Goal: Task Accomplishment & Management: Use online tool/utility

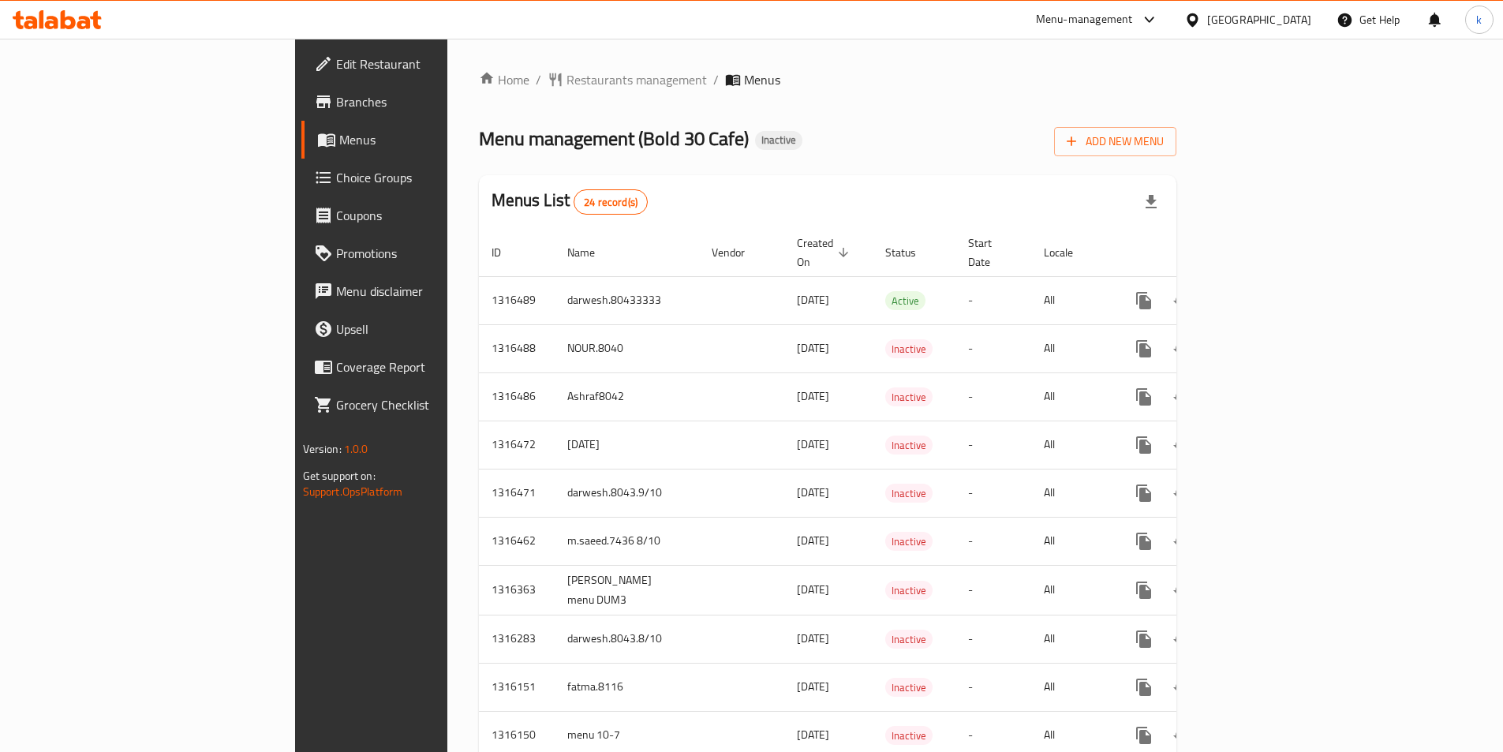
click at [339, 138] on span "Menus" at bounding box center [436, 139] width 194 height 19
click at [1164, 135] on span "Add New Menu" at bounding box center [1115, 142] width 97 height 20
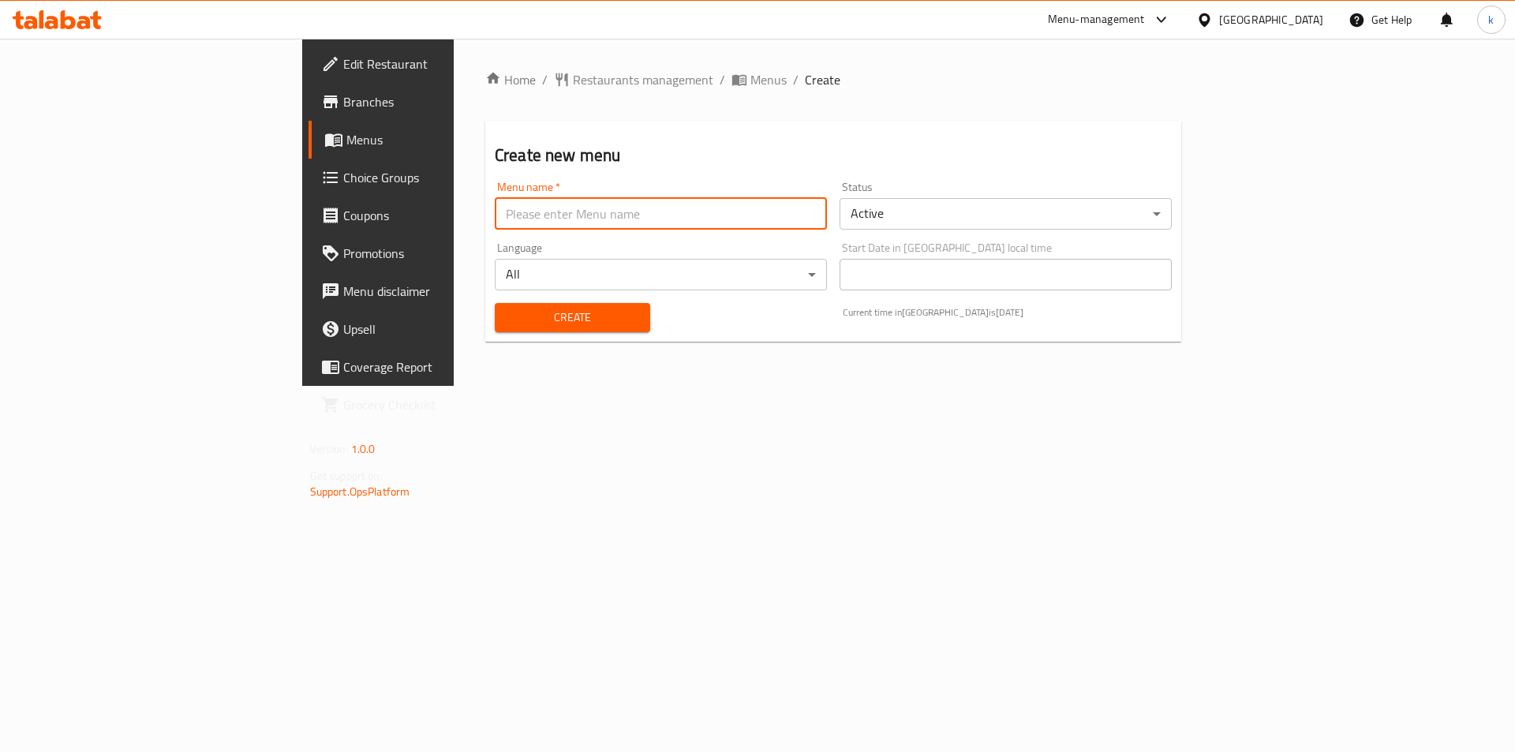
click at [535, 204] on input "text" at bounding box center [661, 214] width 332 height 32
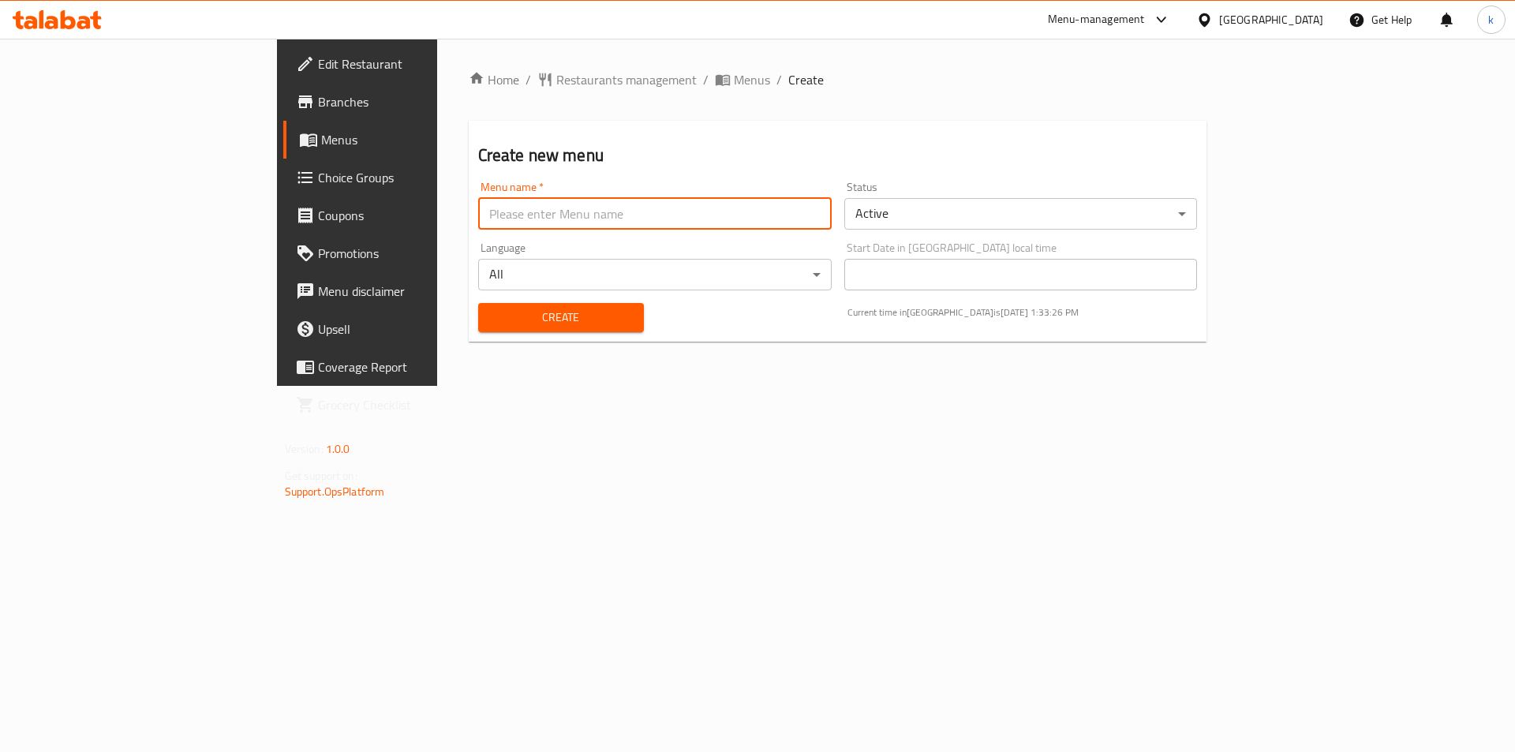
type input "kawther8045"
click at [503, 321] on span "Create" at bounding box center [561, 318] width 140 height 20
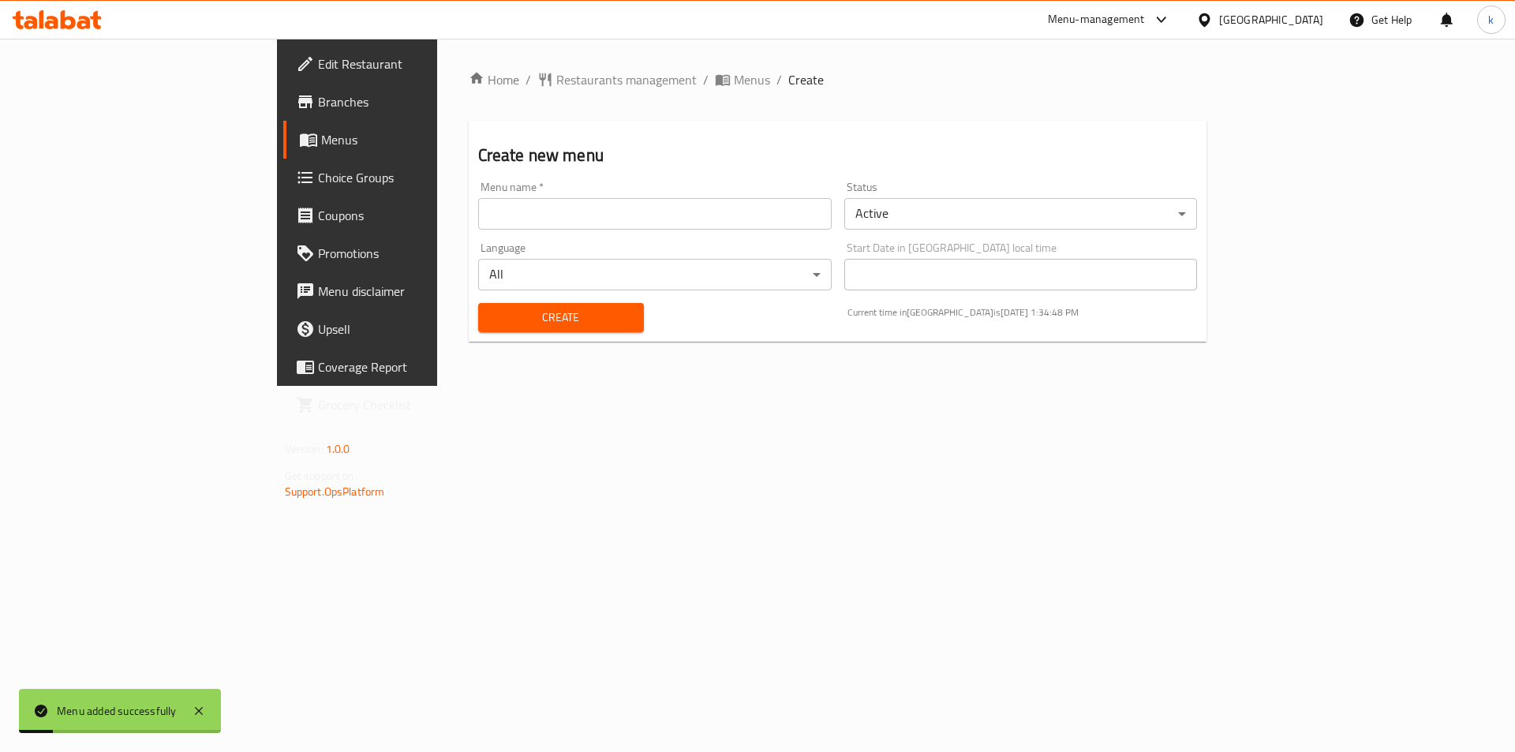
click at [321, 138] on span "Menus" at bounding box center [419, 139] width 196 height 19
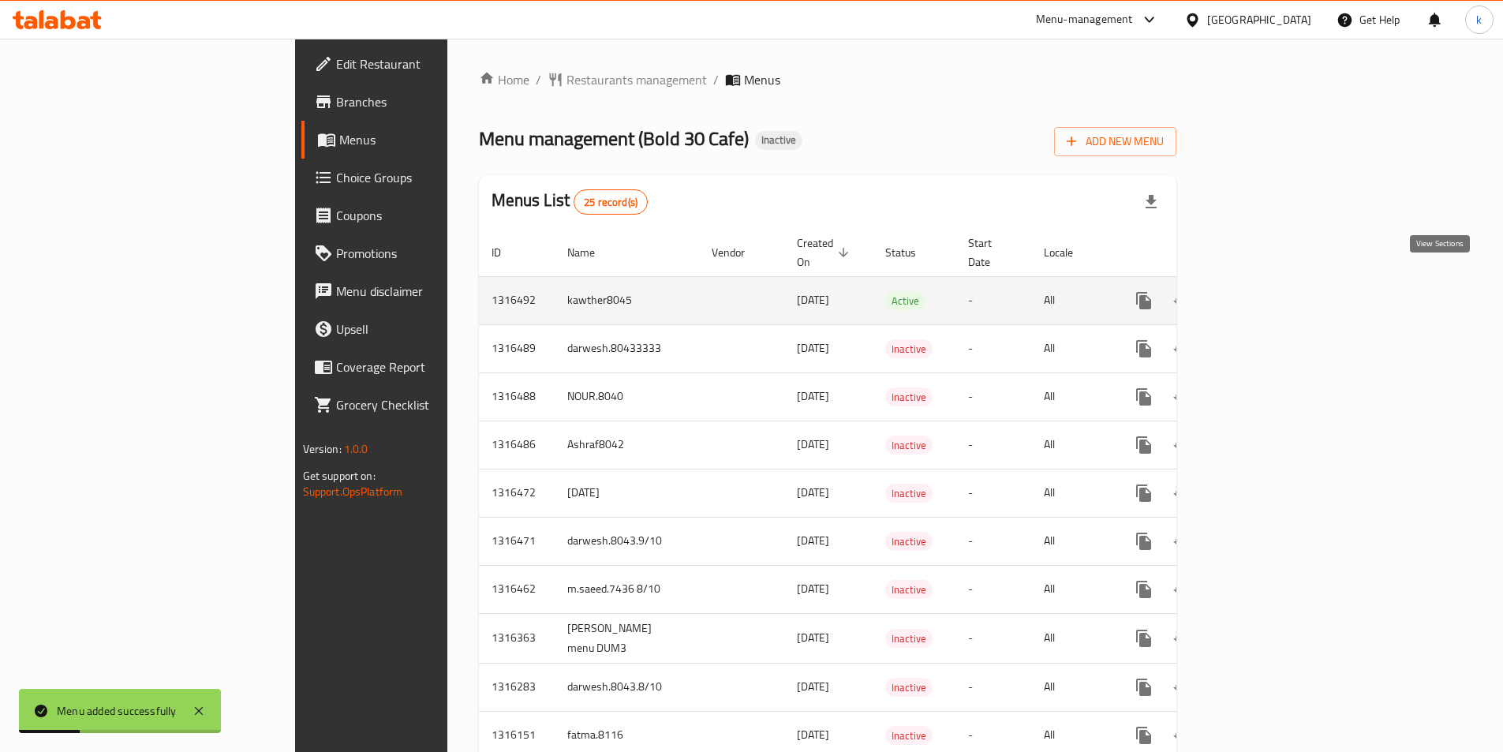
click at [1267, 291] on icon "enhanced table" at bounding box center [1257, 300] width 19 height 19
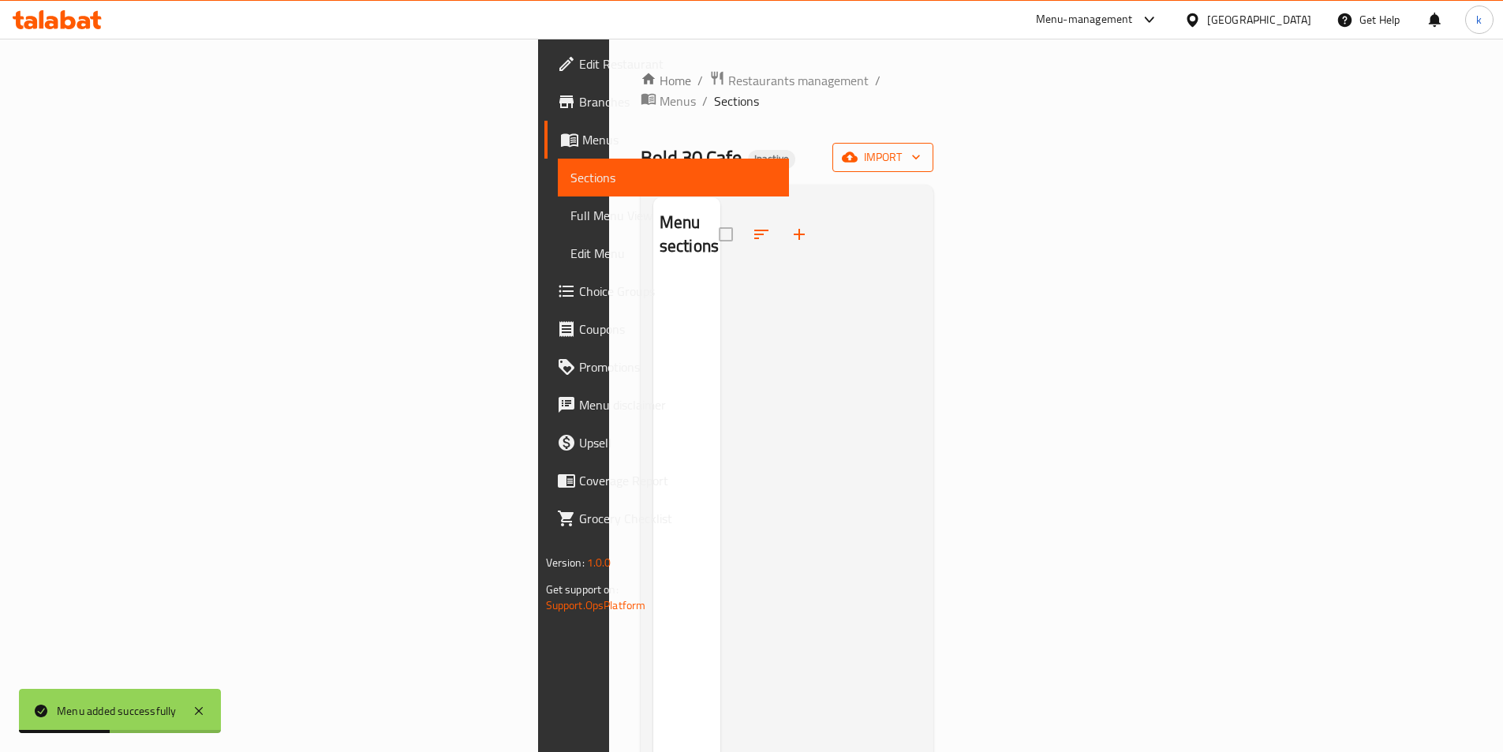
click at [921, 148] on span "import" at bounding box center [883, 158] width 76 height 20
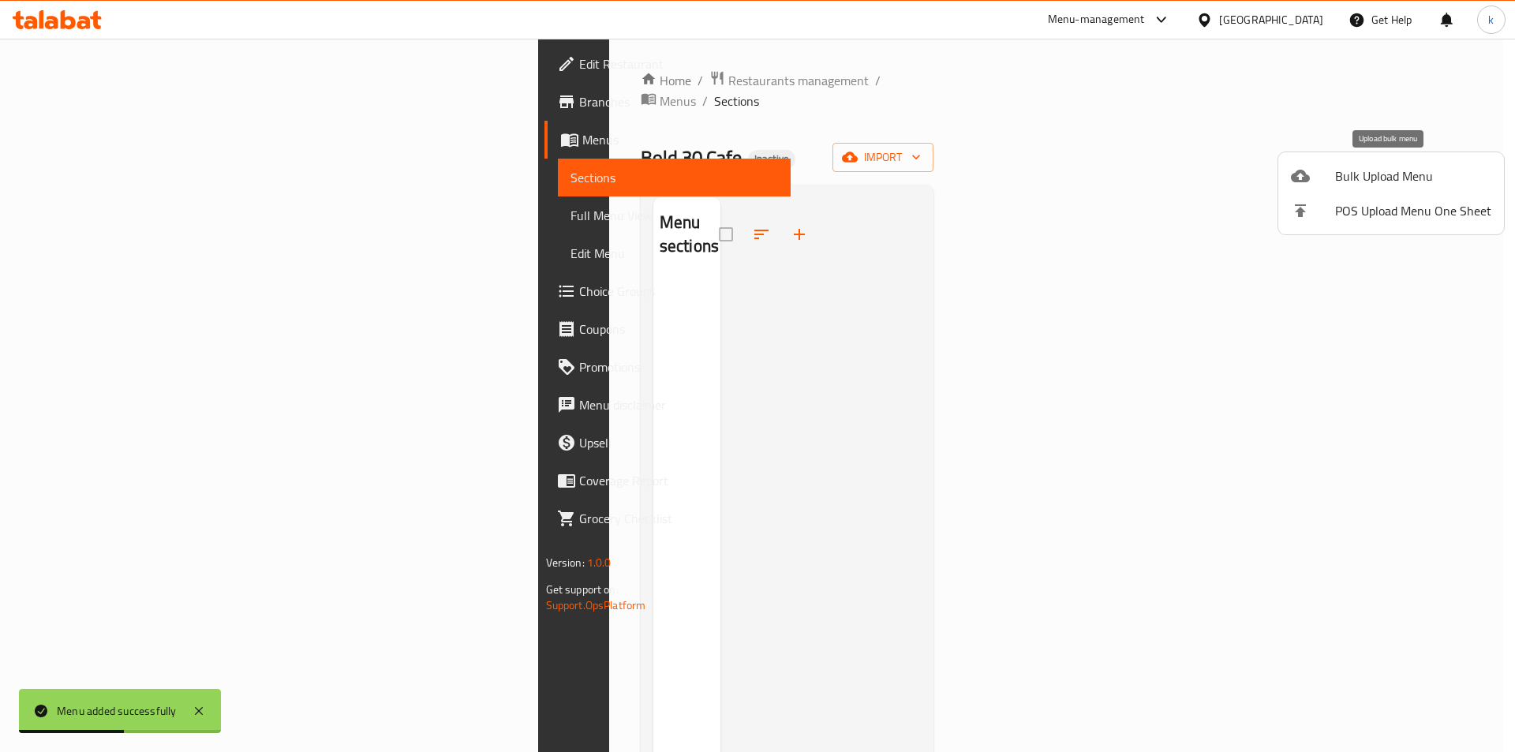
click at [1357, 167] on span "Bulk Upload Menu" at bounding box center [1413, 176] width 156 height 19
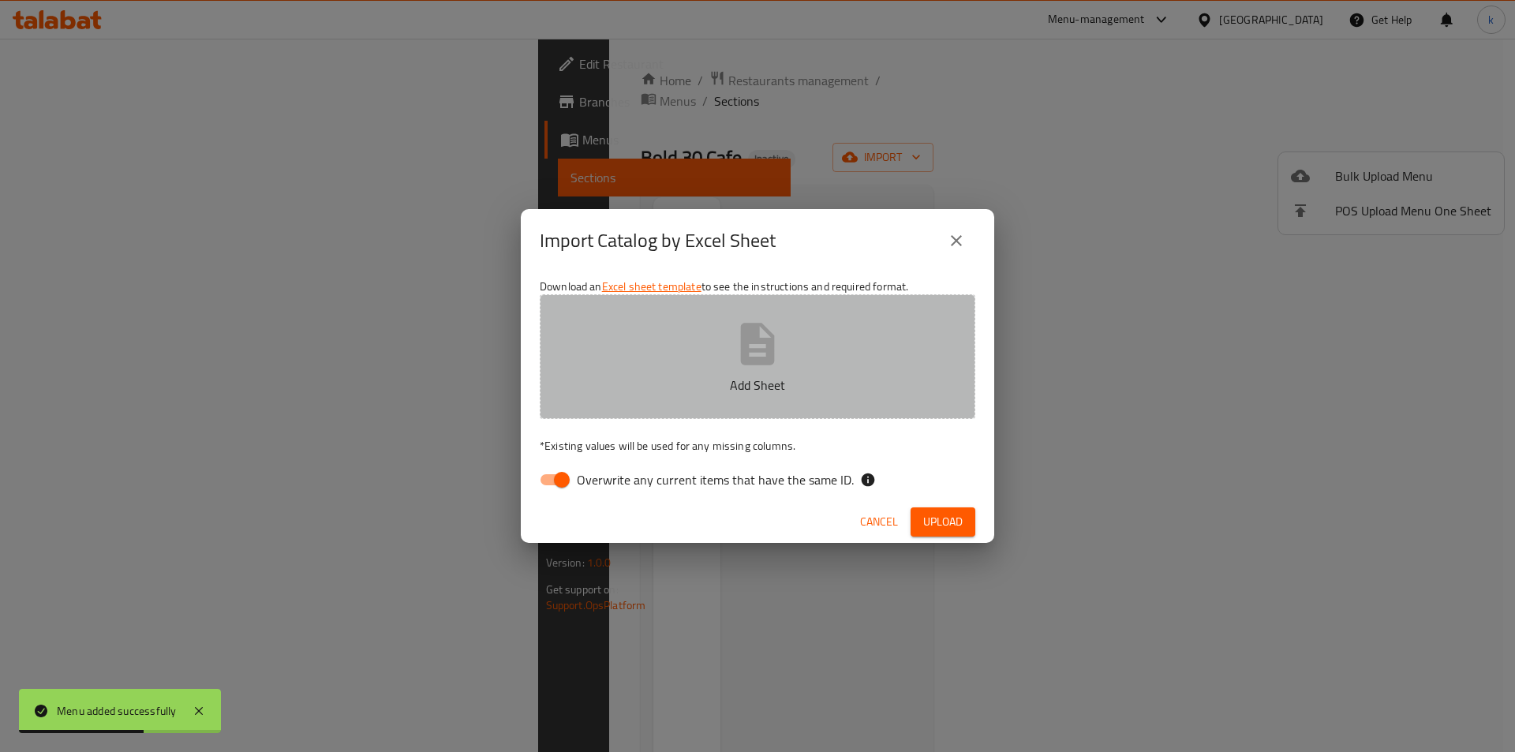
click at [774, 378] on p "Add Sheet" at bounding box center [757, 385] width 387 height 19
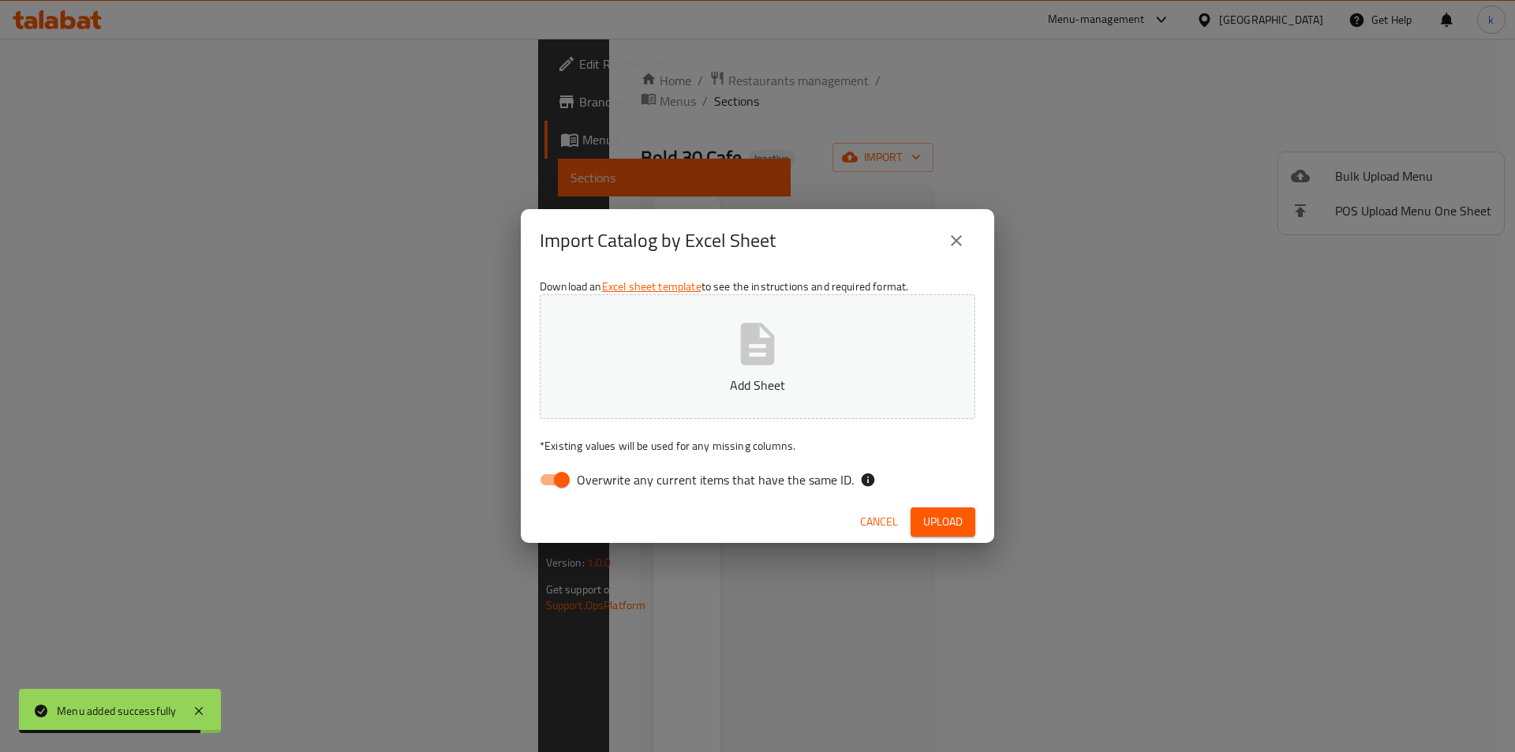
click at [633, 485] on span "Overwrite any current items that have the same ID." at bounding box center [715, 479] width 277 height 19
click at [607, 485] on input "Overwrite any current items that have the same ID." at bounding box center [562, 480] width 90 height 30
checkbox input "false"
click at [661, 377] on p "Add Sheet" at bounding box center [757, 385] width 387 height 19
click at [931, 523] on span "Upload" at bounding box center [942, 522] width 39 height 20
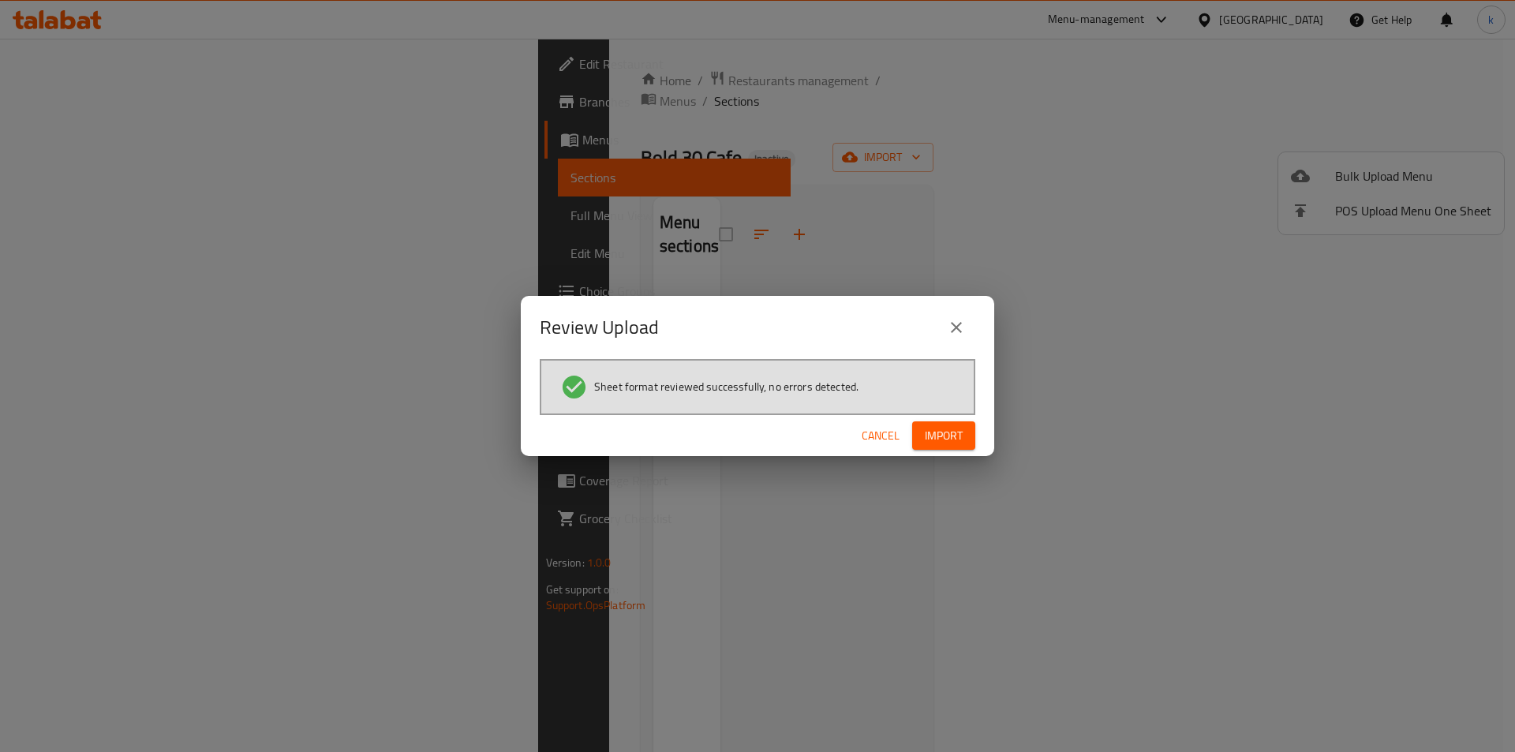
click at [941, 437] on span "Import" at bounding box center [944, 436] width 38 height 20
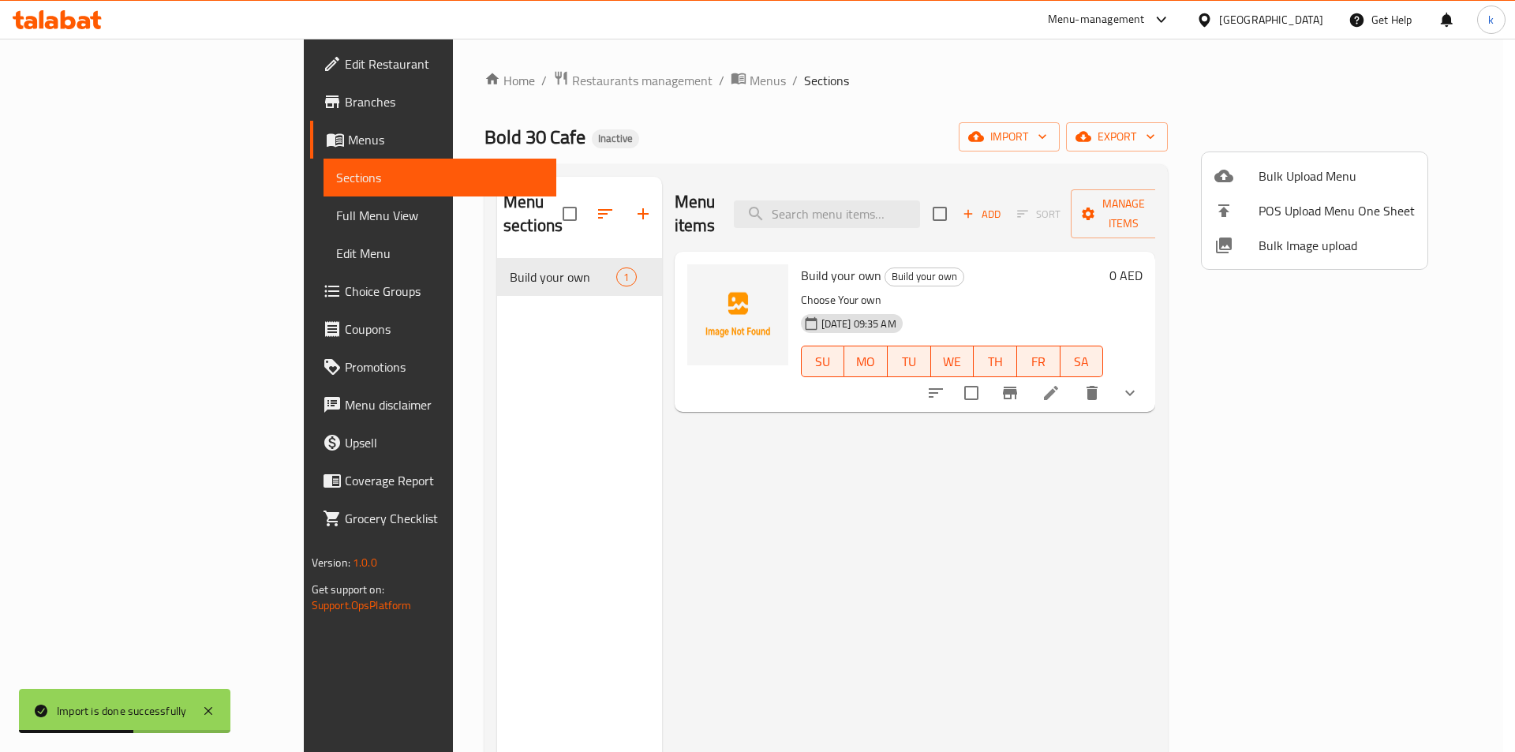
click at [1094, 487] on div at bounding box center [757, 376] width 1515 height 752
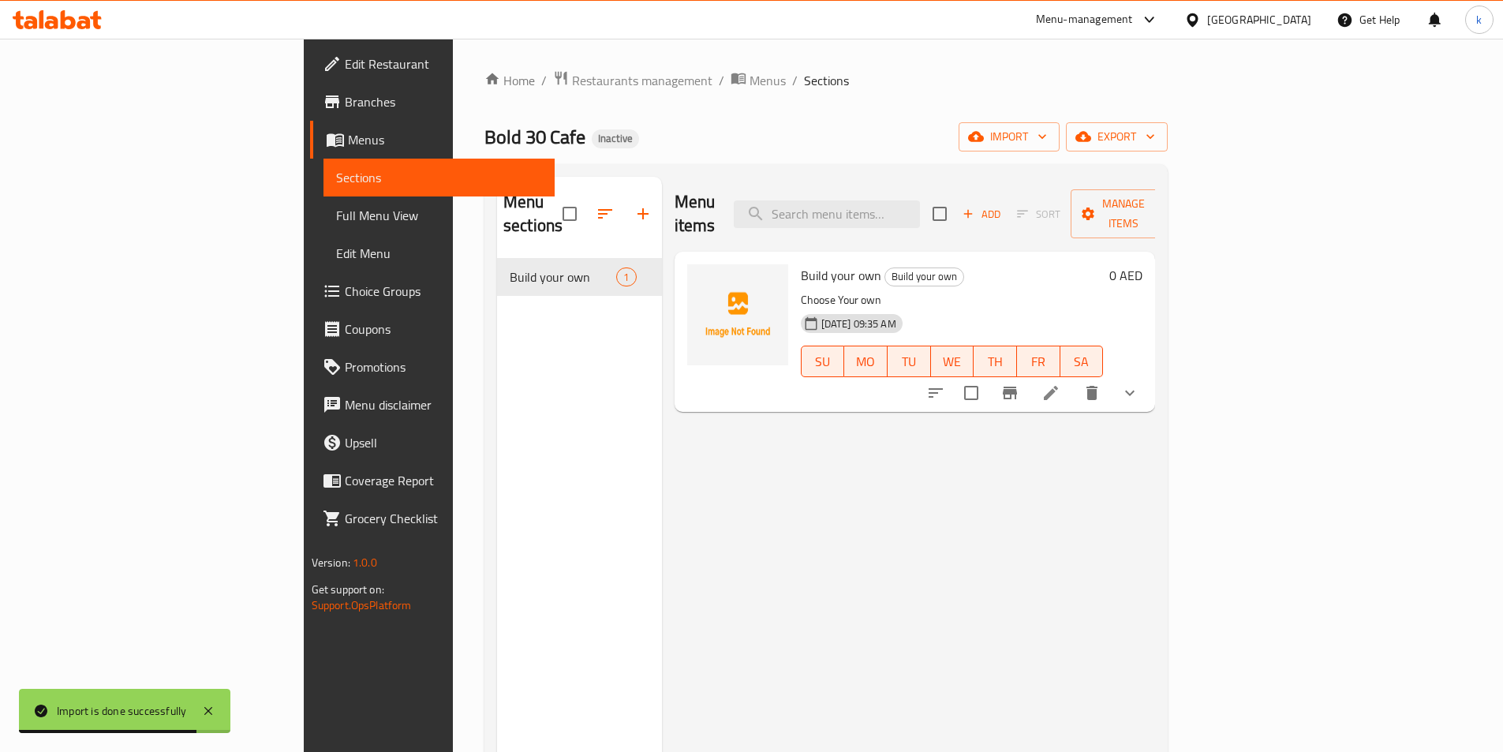
click at [497, 279] on div "Menu sections Build your own 1" at bounding box center [579, 553] width 165 height 752
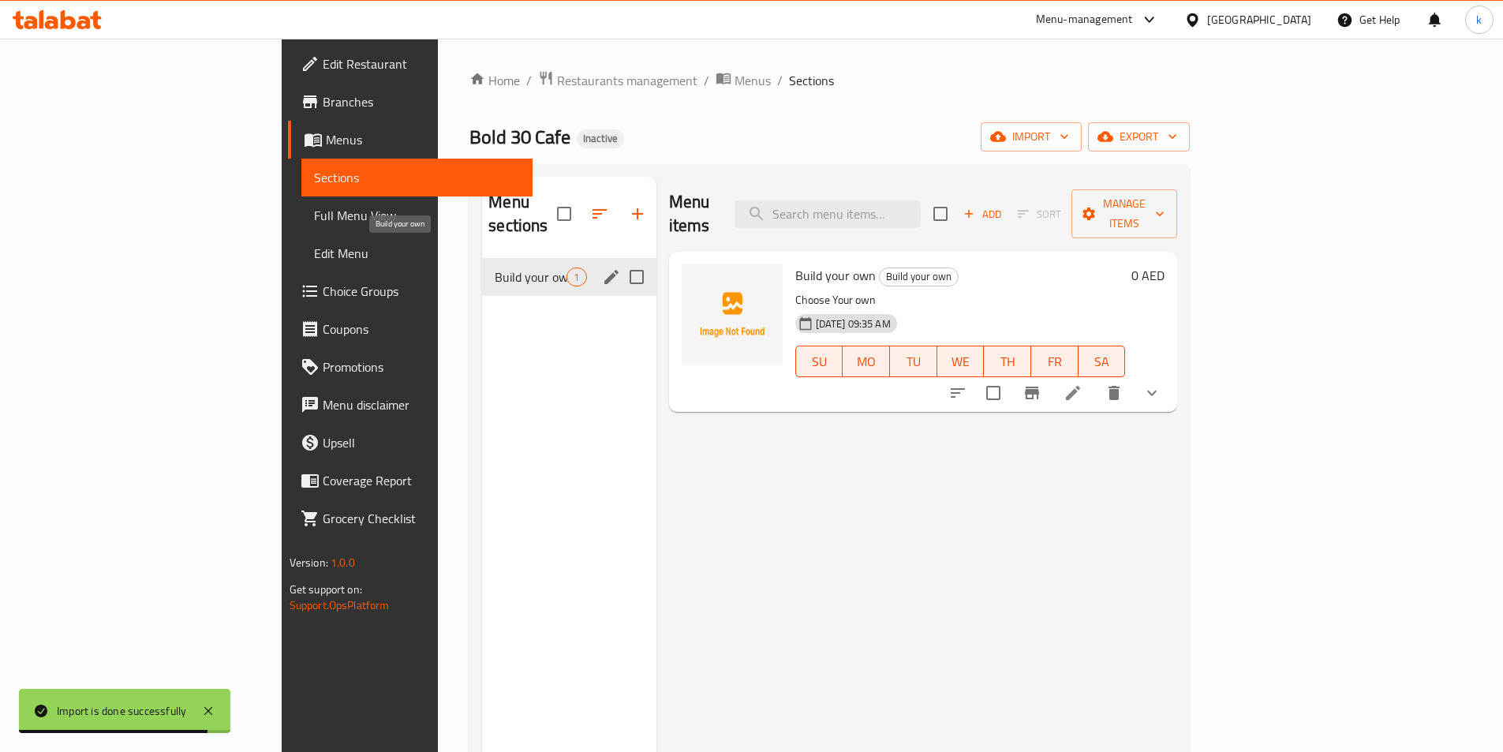
click at [495, 268] on span "Build your own" at bounding box center [531, 277] width 72 height 19
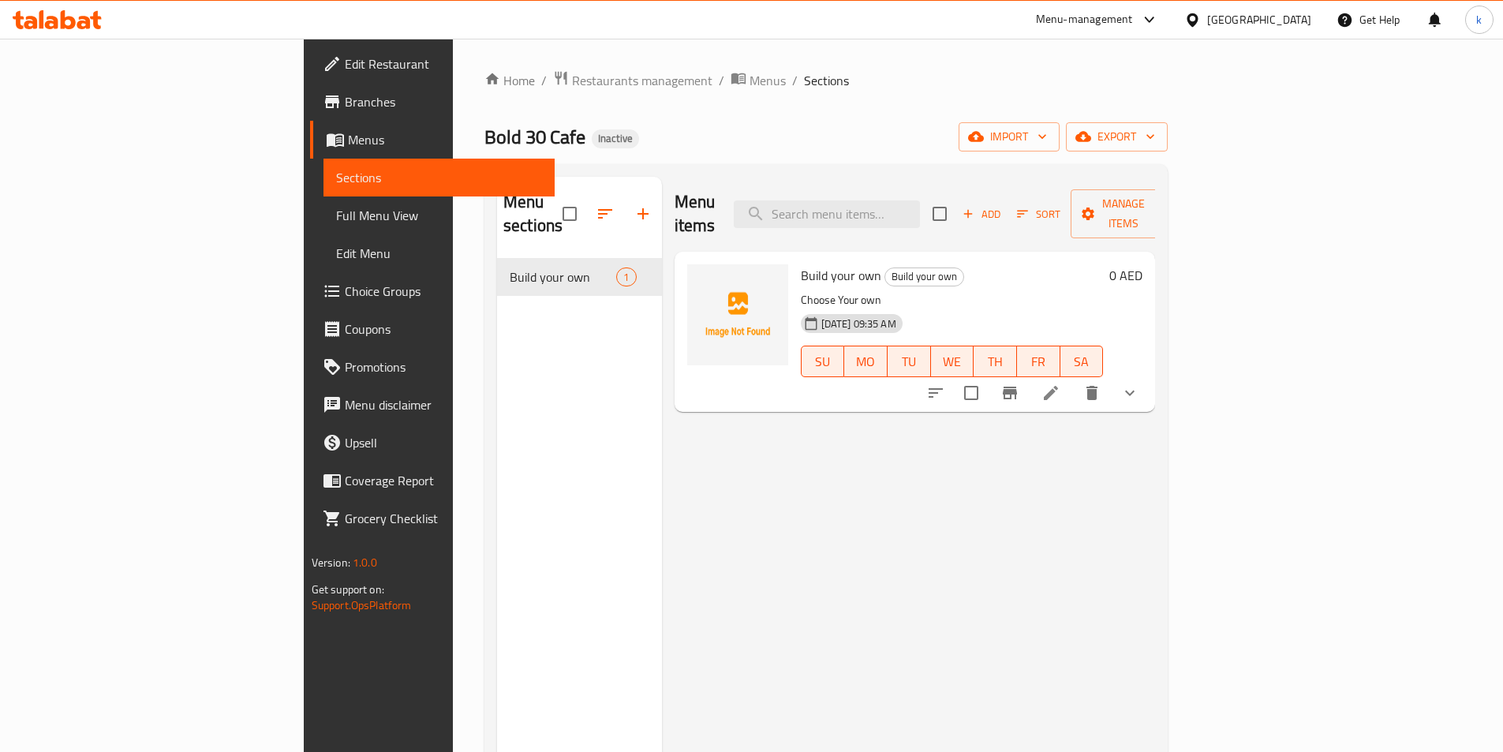
click at [324, 203] on link "Full Menu View" at bounding box center [439, 215] width 231 height 38
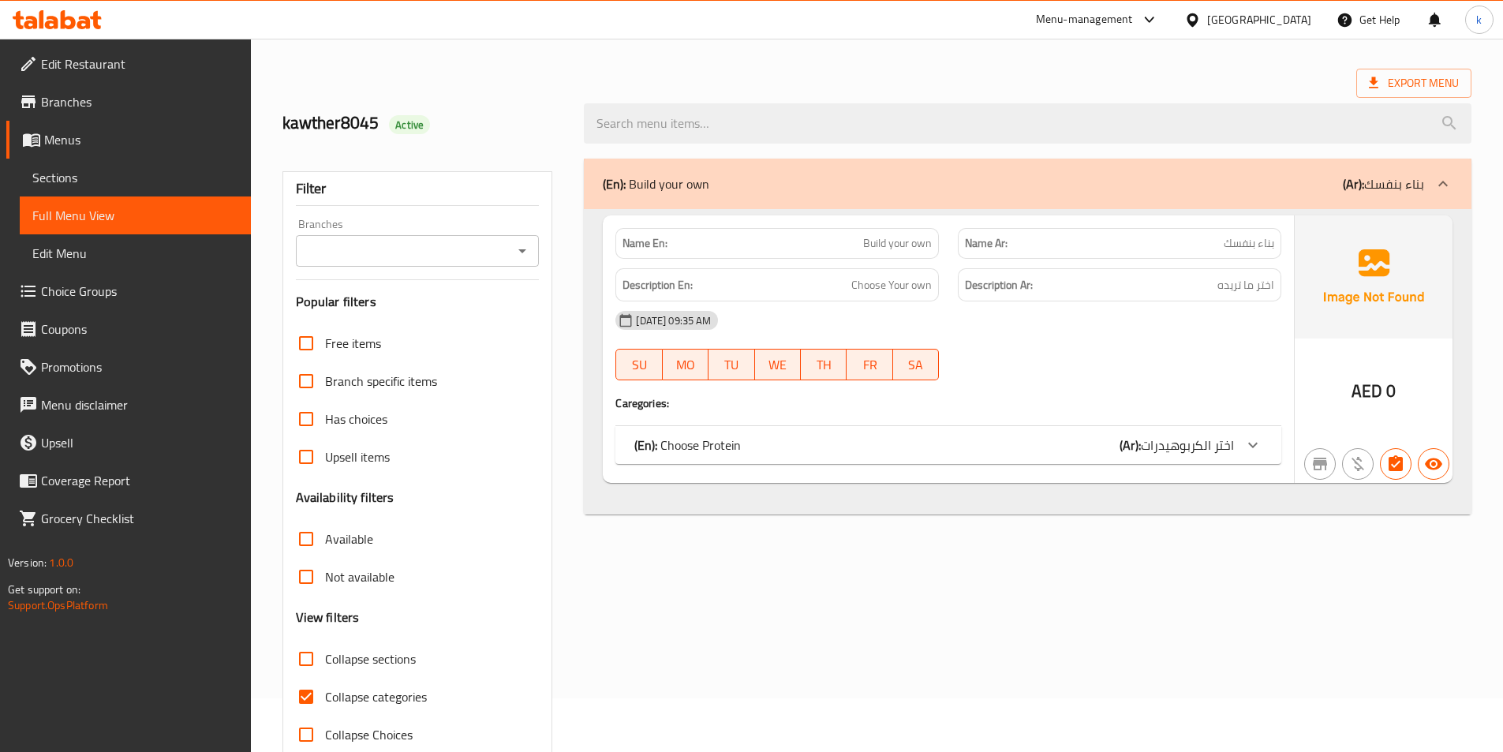
scroll to position [79, 0]
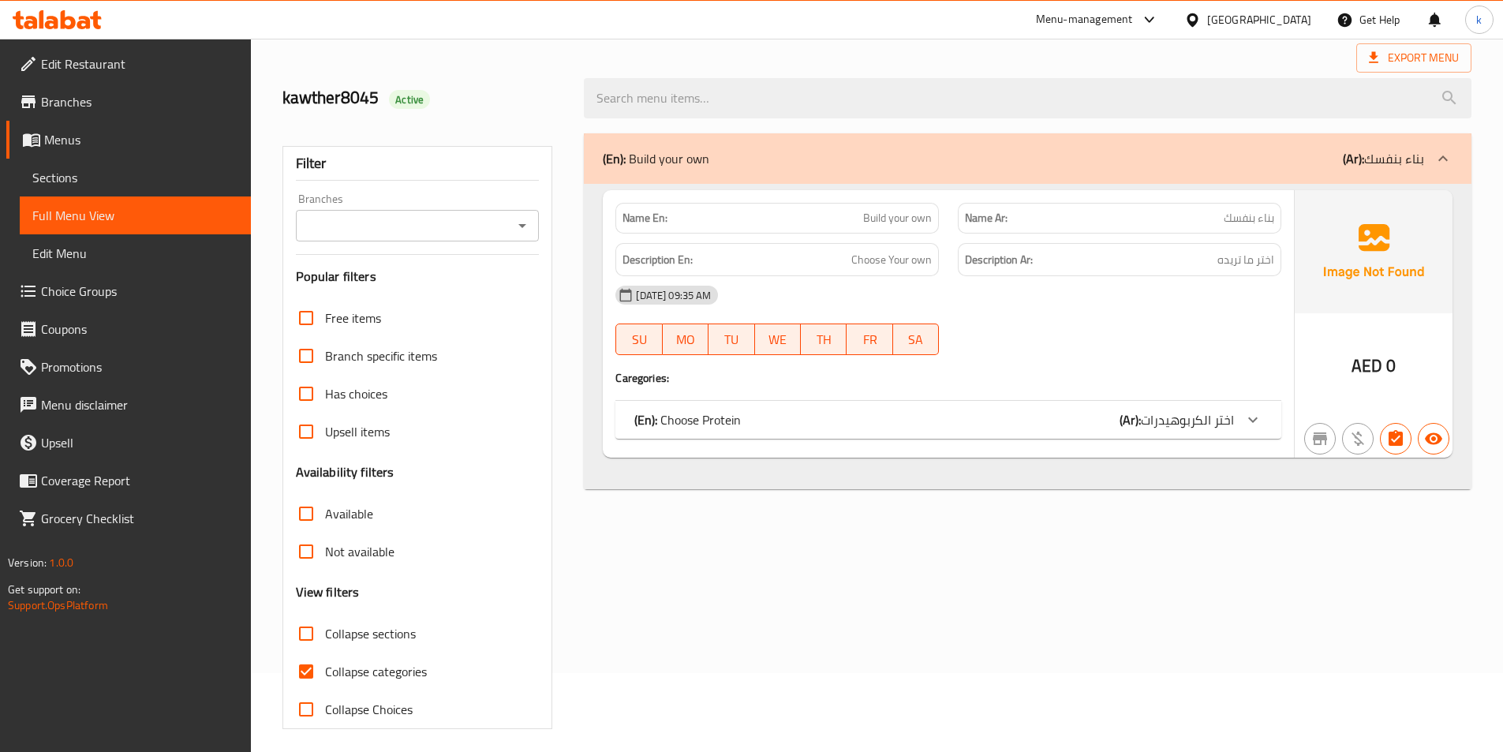
click at [324, 661] on input "Collapse categories" at bounding box center [306, 672] width 38 height 38
checkbox input "false"
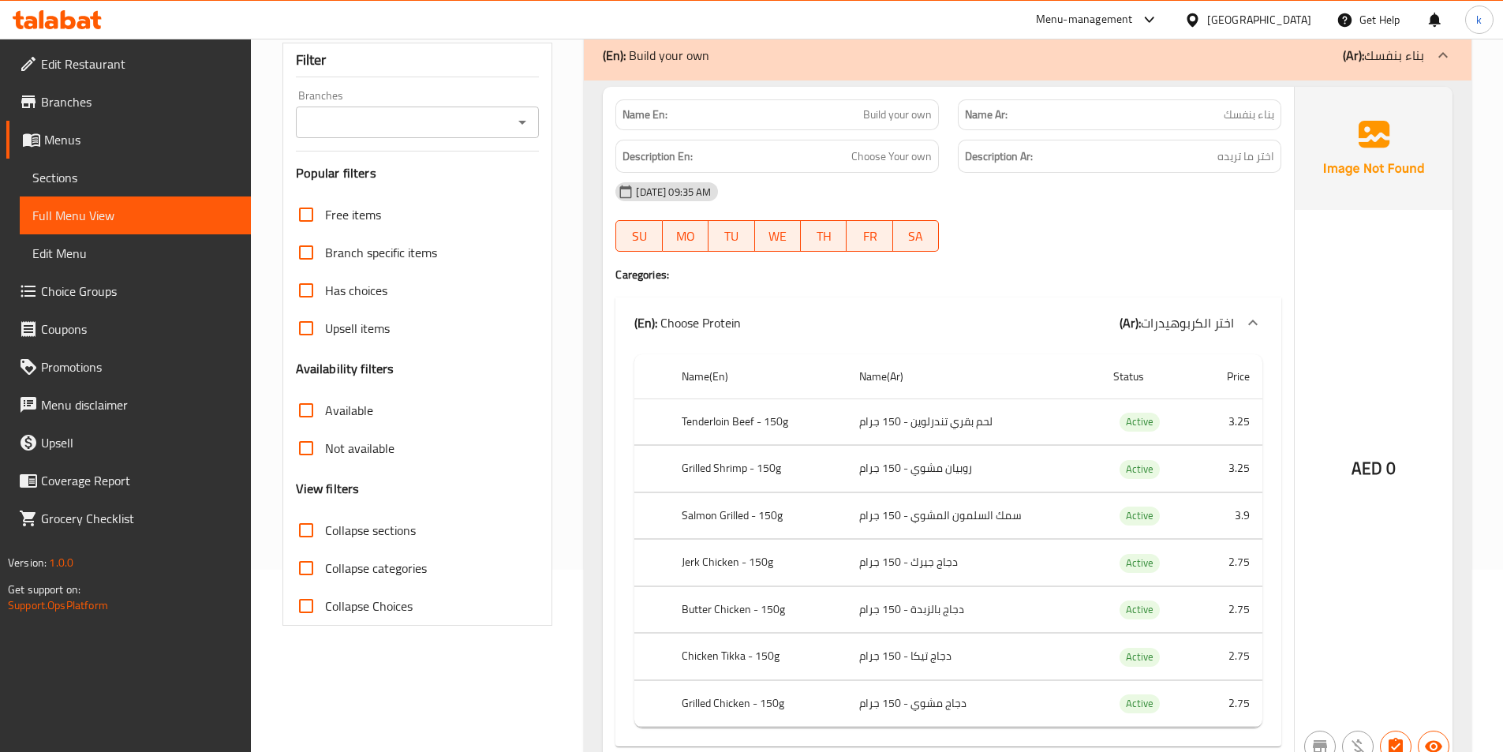
scroll to position [259, 0]
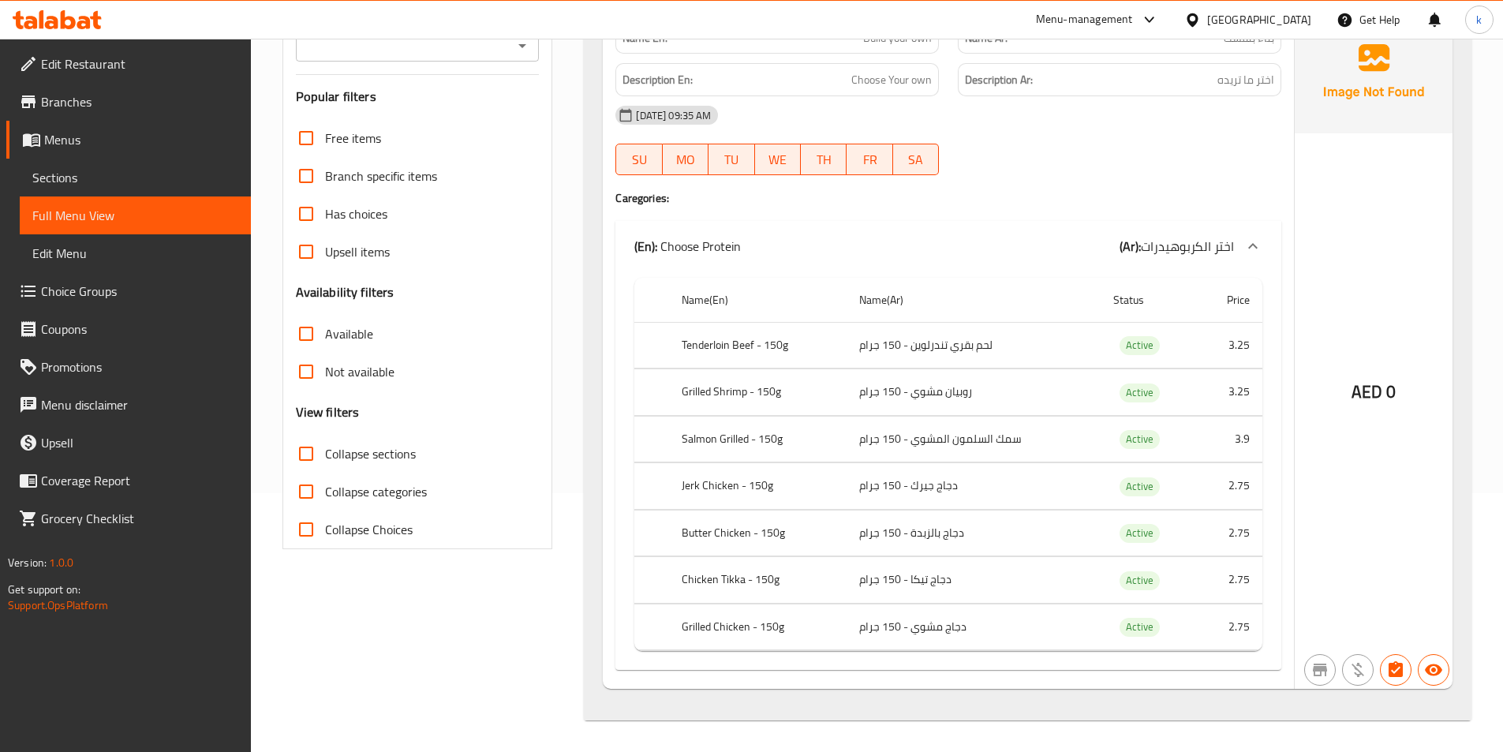
click at [1244, 232] on div at bounding box center [1253, 246] width 38 height 38
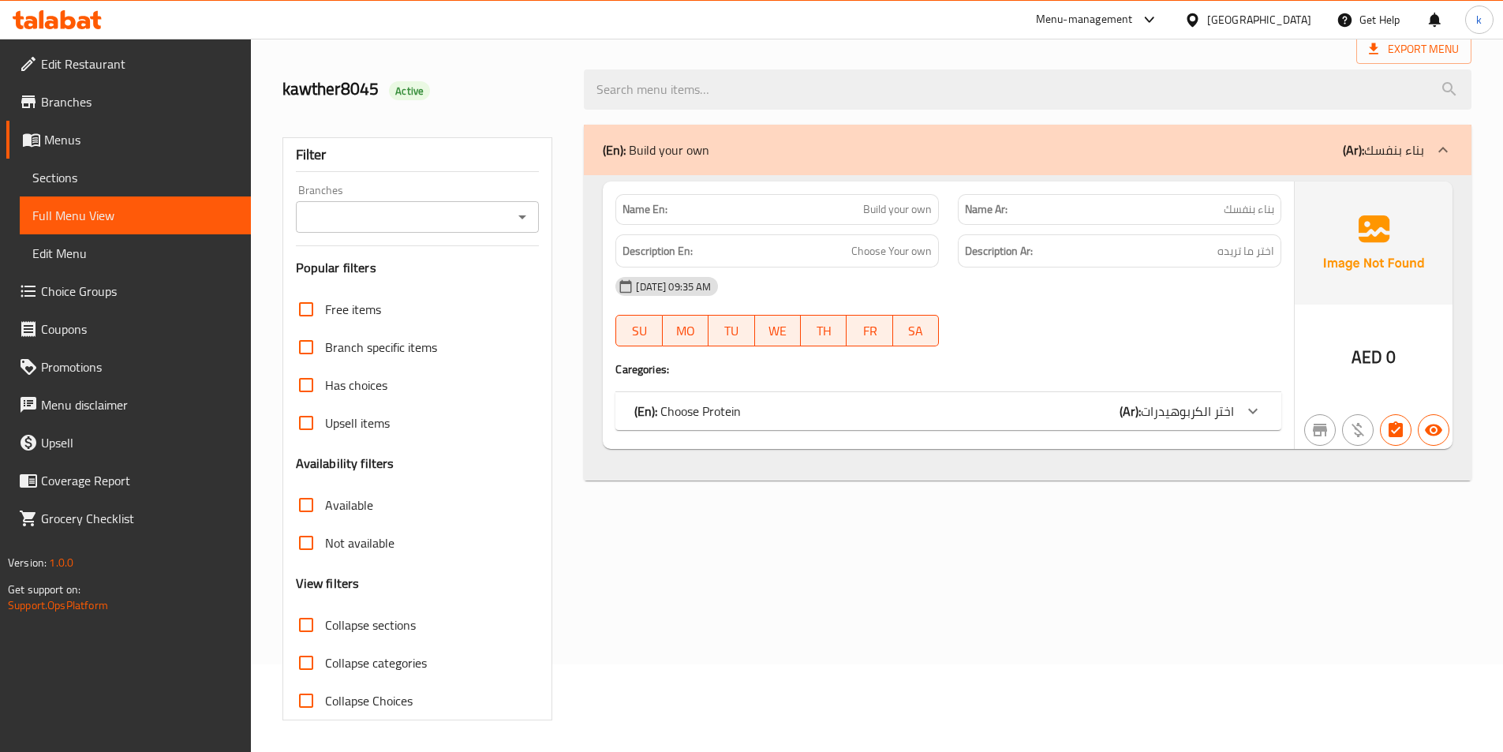
scroll to position [88, 0]
click at [1243, 413] on div at bounding box center [1253, 411] width 38 height 38
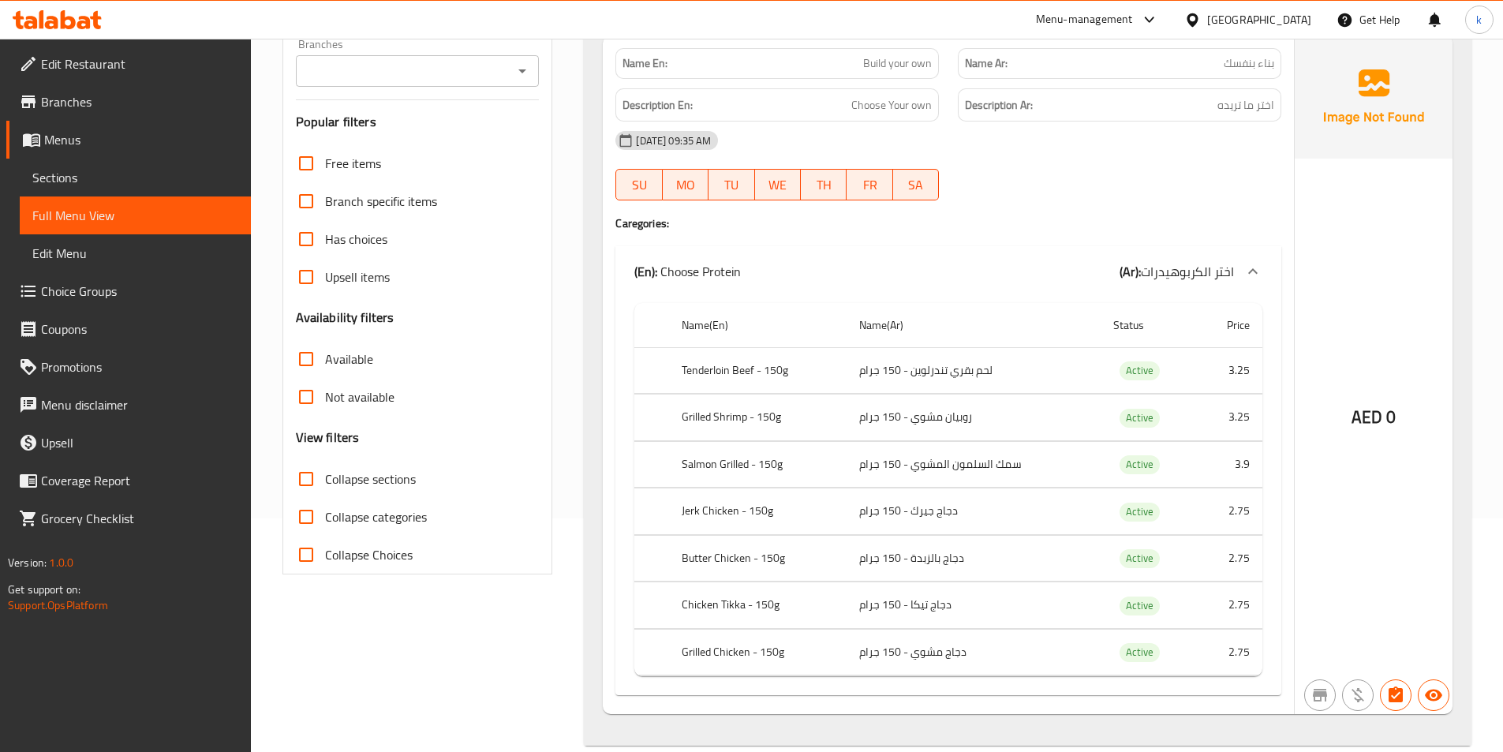
scroll to position [259, 0]
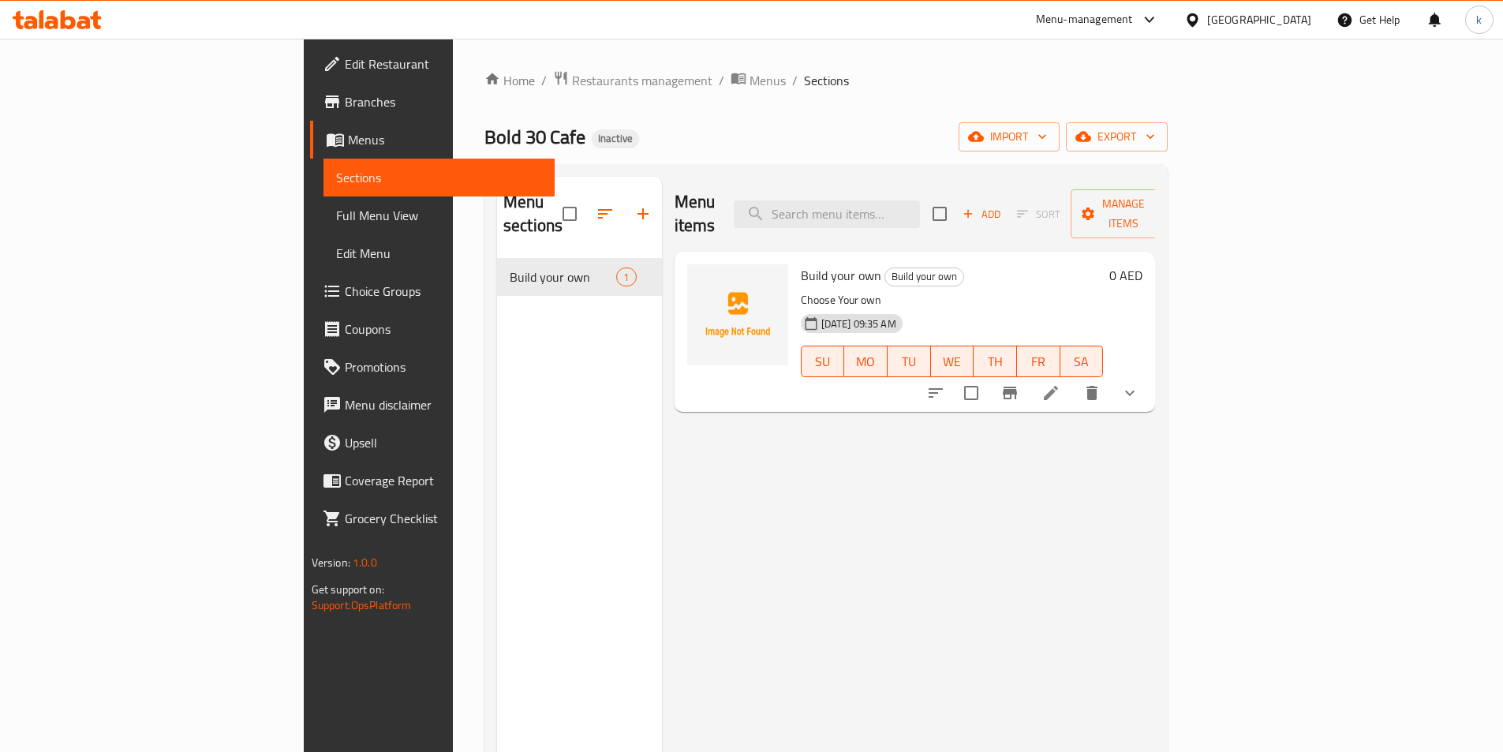
click at [345, 104] on span "Branches" at bounding box center [443, 101] width 197 height 19
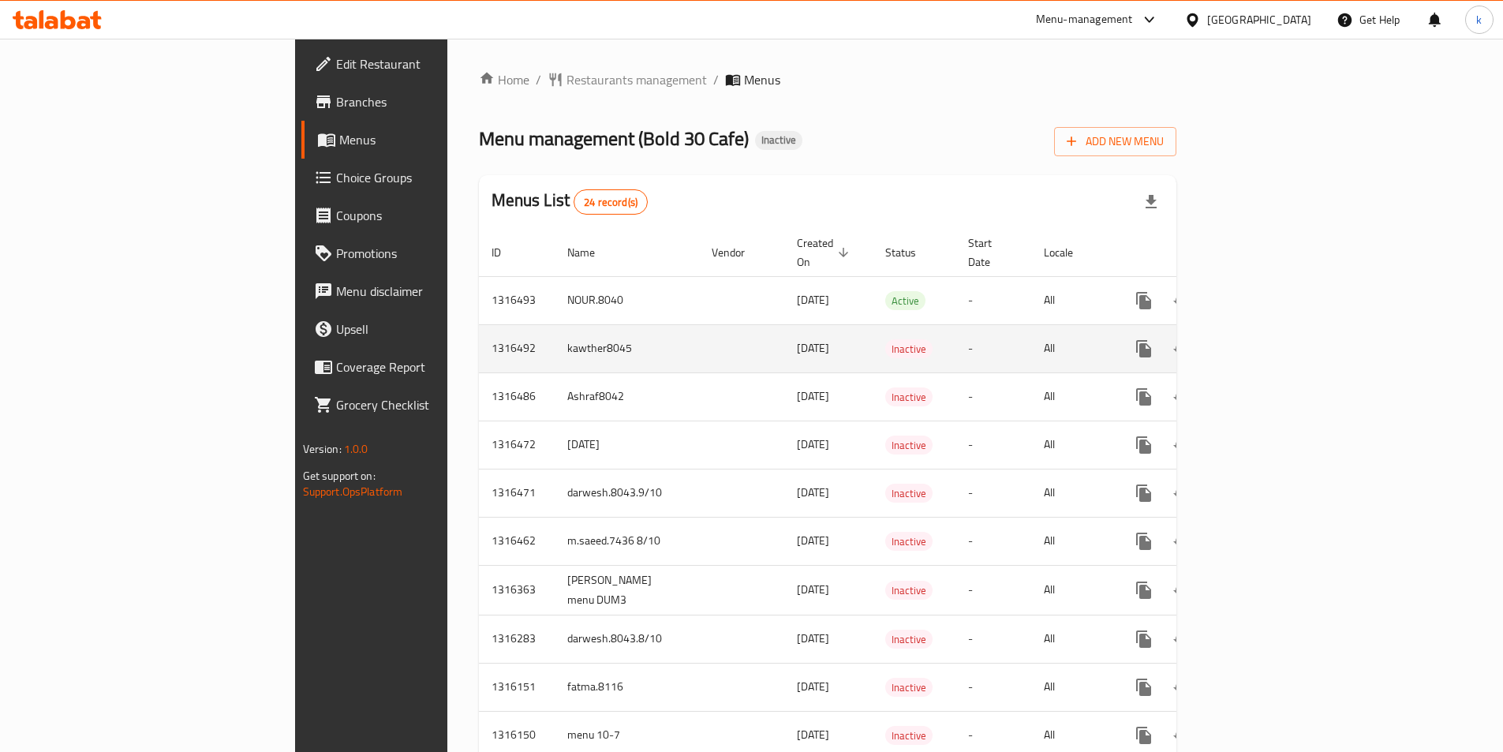
click at [923, 348] on td "Inactive" at bounding box center [914, 348] width 83 height 48
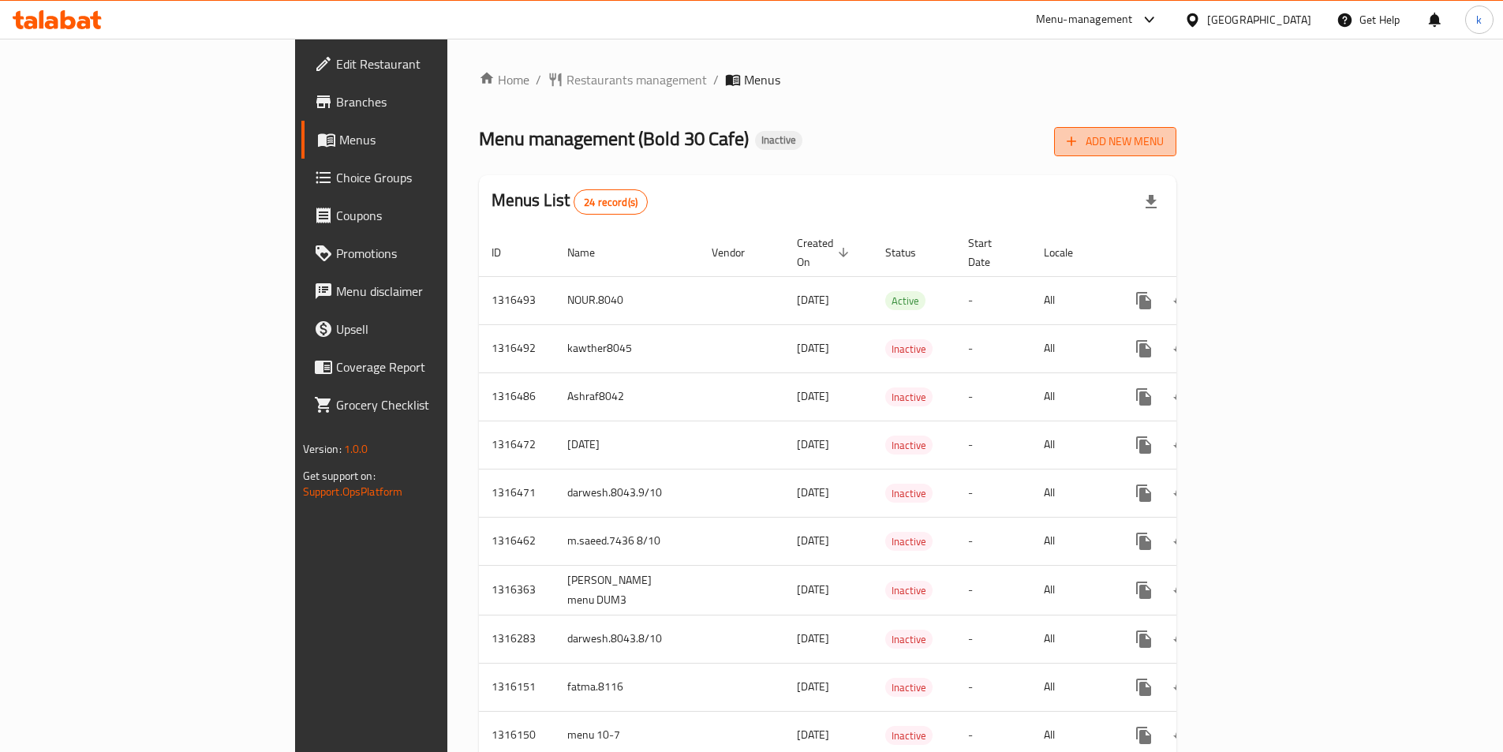
click at [1164, 137] on span "Add New Menu" at bounding box center [1115, 142] width 97 height 20
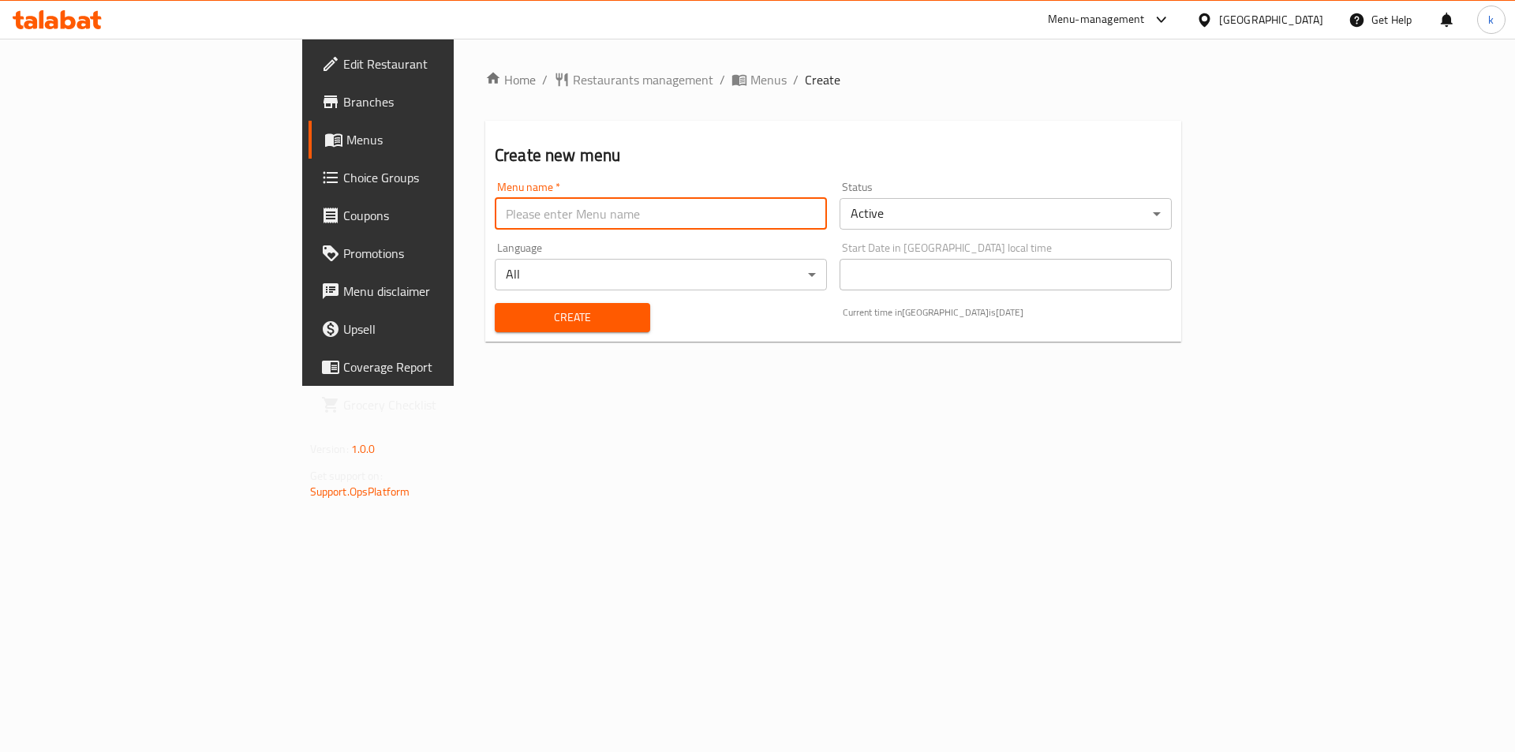
click at [518, 226] on input "text" at bounding box center [661, 214] width 332 height 32
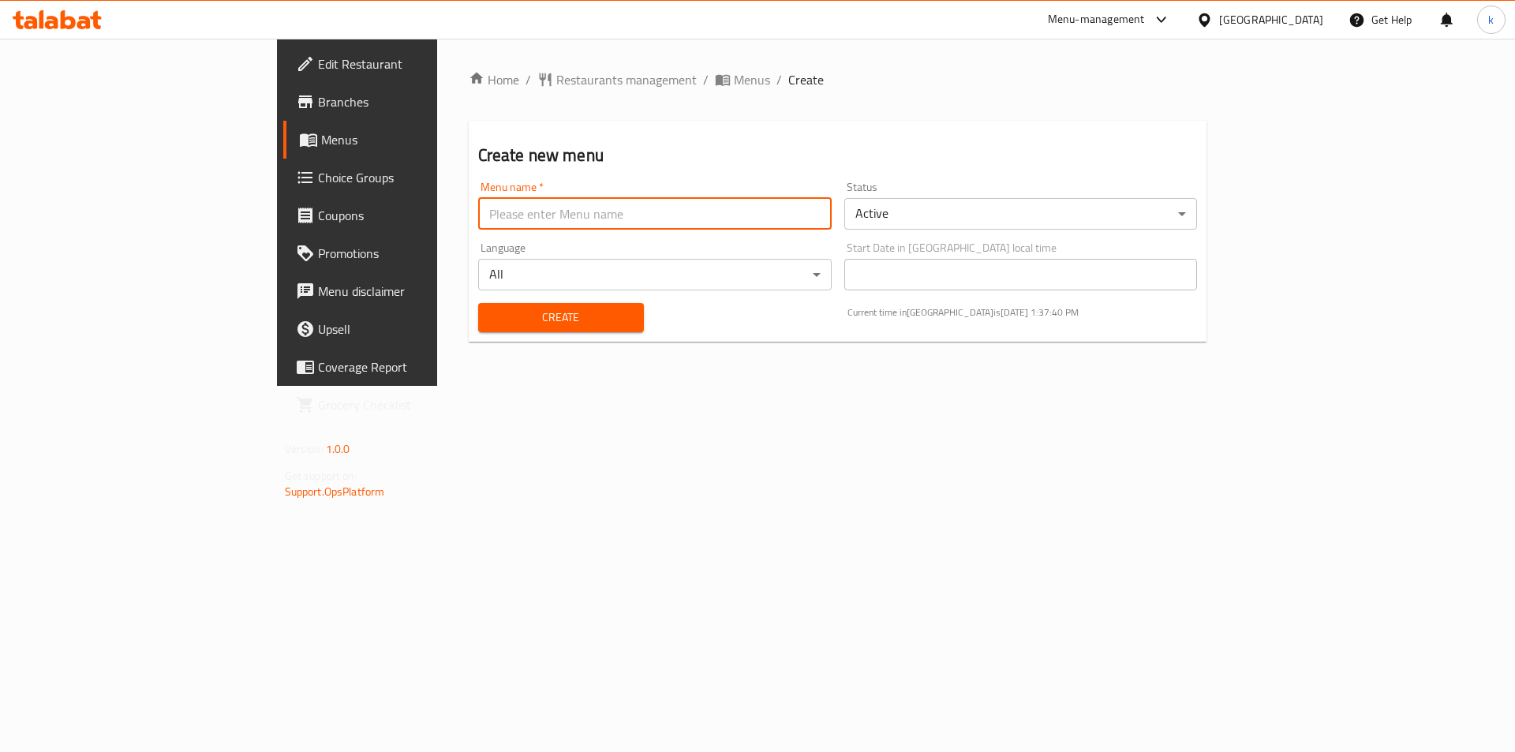
type input "kawther8045"
click at [469, 333] on div "Create" at bounding box center [561, 318] width 185 height 48
click at [491, 316] on span "Create" at bounding box center [561, 318] width 140 height 20
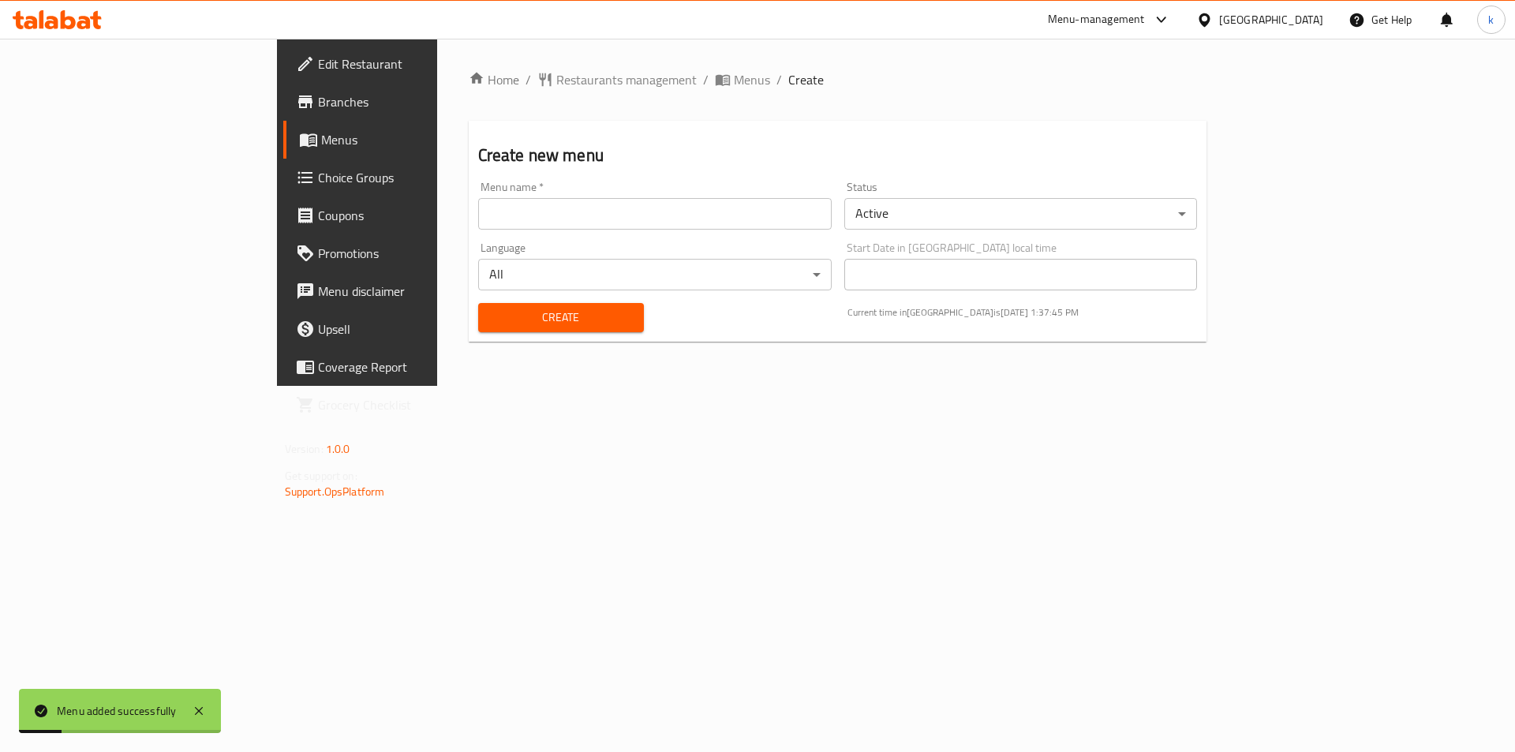
click at [321, 146] on span "Menus" at bounding box center [419, 139] width 196 height 19
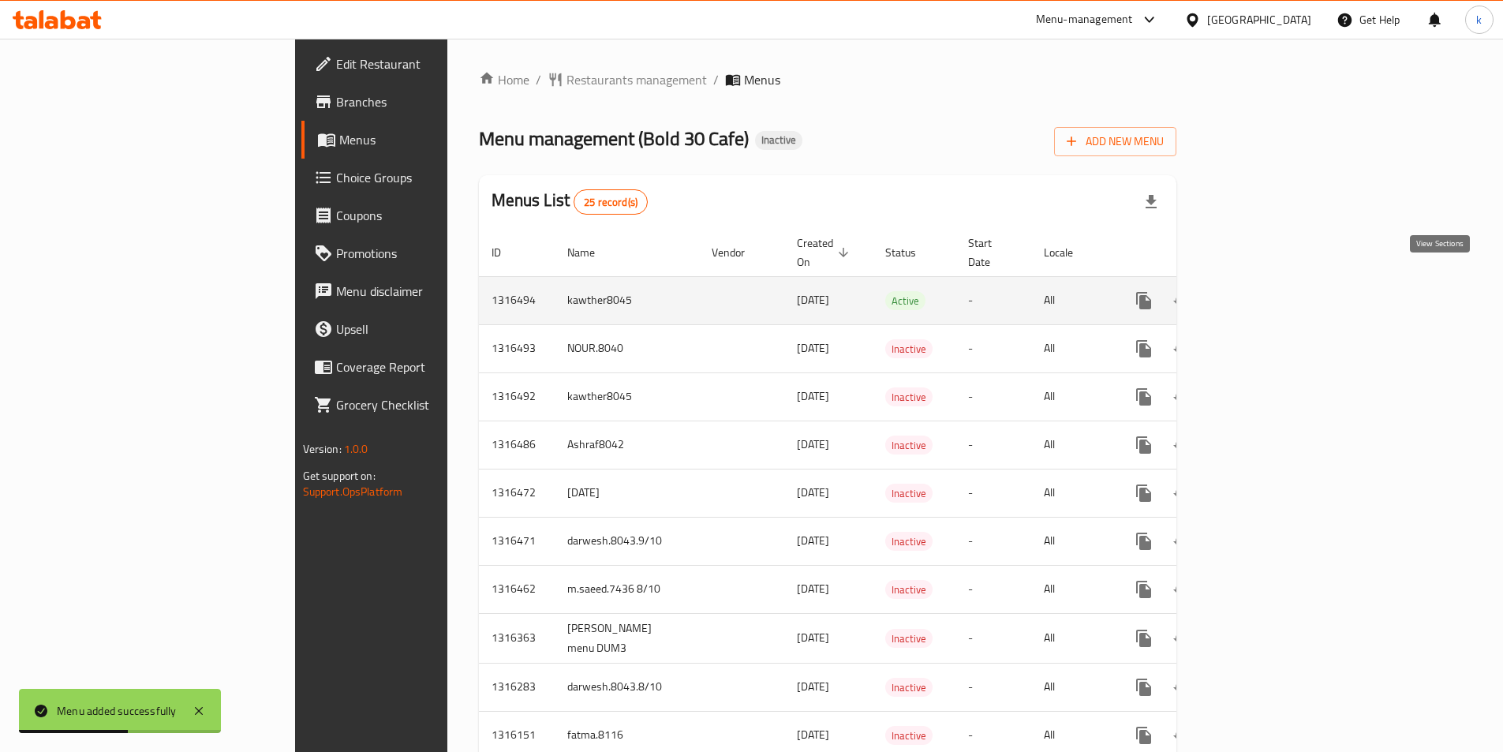
click at [1277, 286] on link "enhanced table" at bounding box center [1258, 301] width 38 height 38
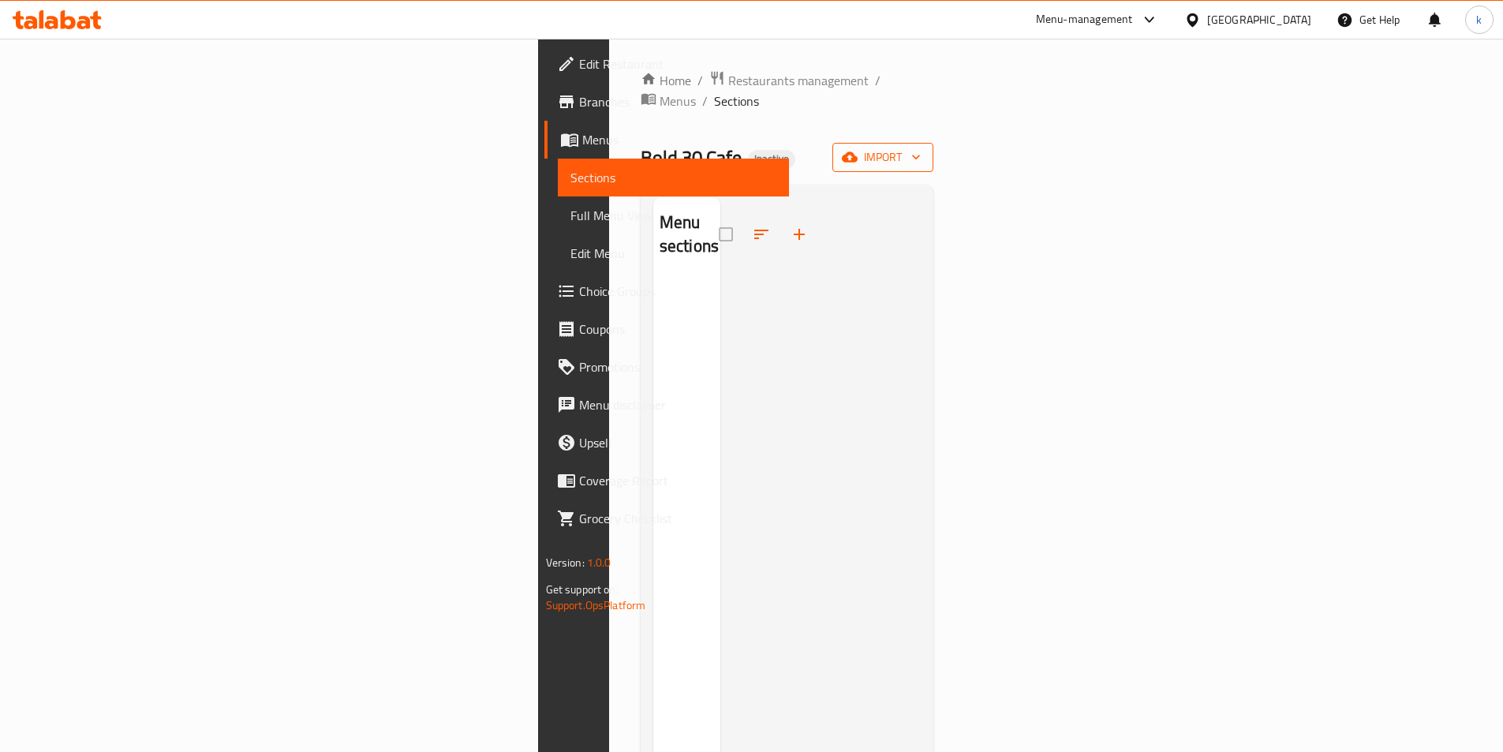
click at [921, 148] on span "import" at bounding box center [883, 158] width 76 height 20
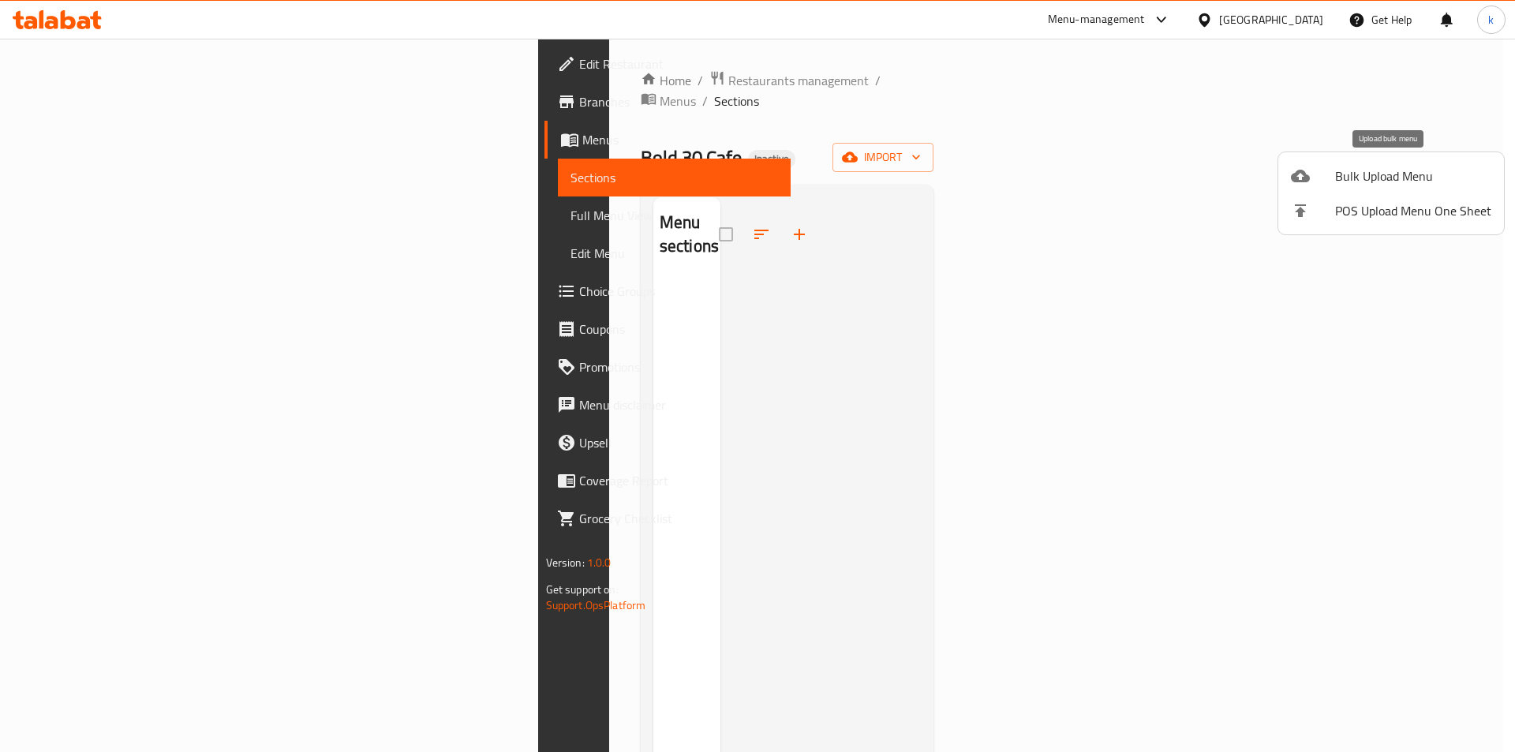
click at [1349, 177] on span "Bulk Upload Menu" at bounding box center [1413, 176] width 156 height 19
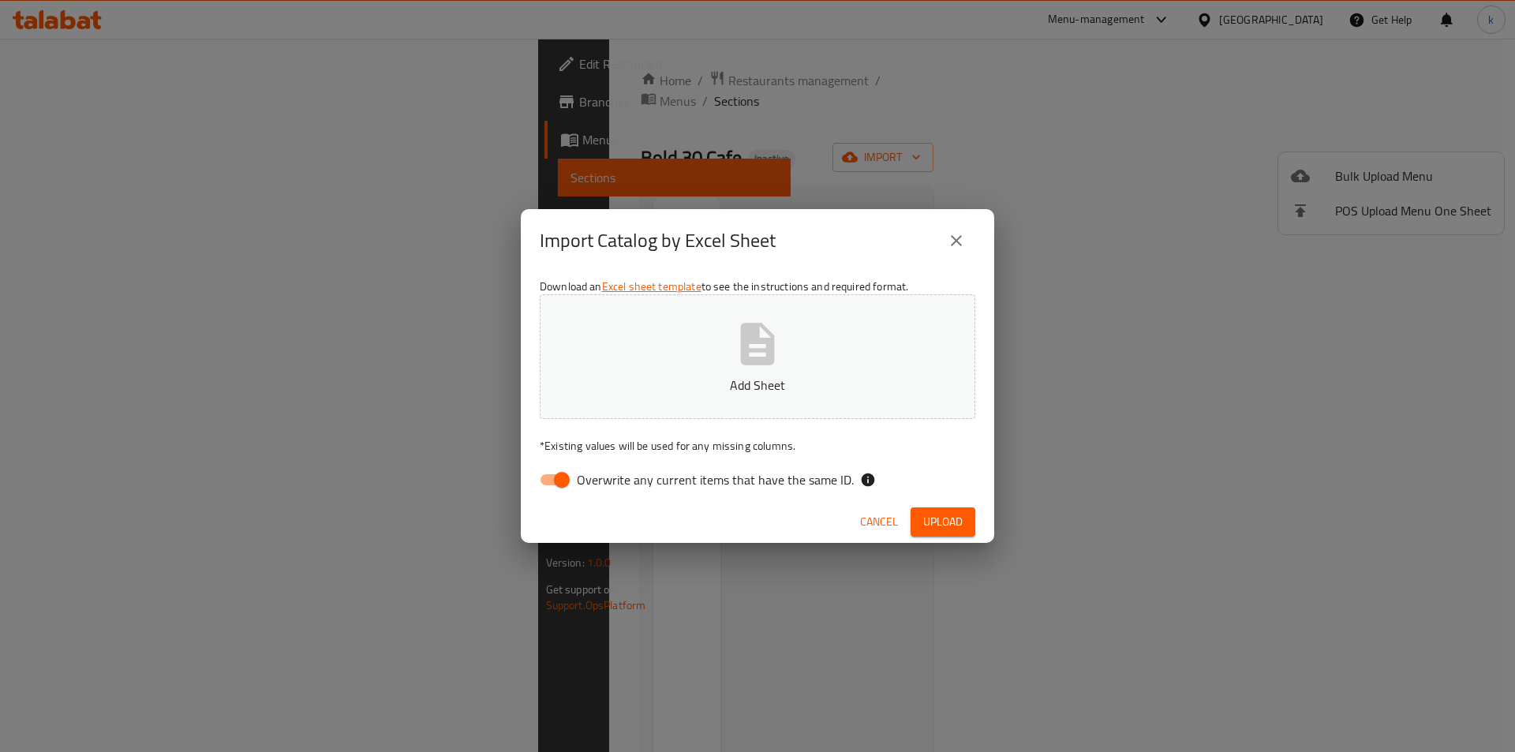
click at [786, 399] on button "Add Sheet" at bounding box center [758, 356] width 436 height 125
click at [614, 475] on span "Overwrite any current items that have the same ID." at bounding box center [715, 479] width 277 height 19
click at [607, 475] on input "Overwrite any current items that have the same ID." at bounding box center [562, 480] width 90 height 30
checkbox input "false"
click at [970, 522] on button "Upload" at bounding box center [943, 521] width 65 height 29
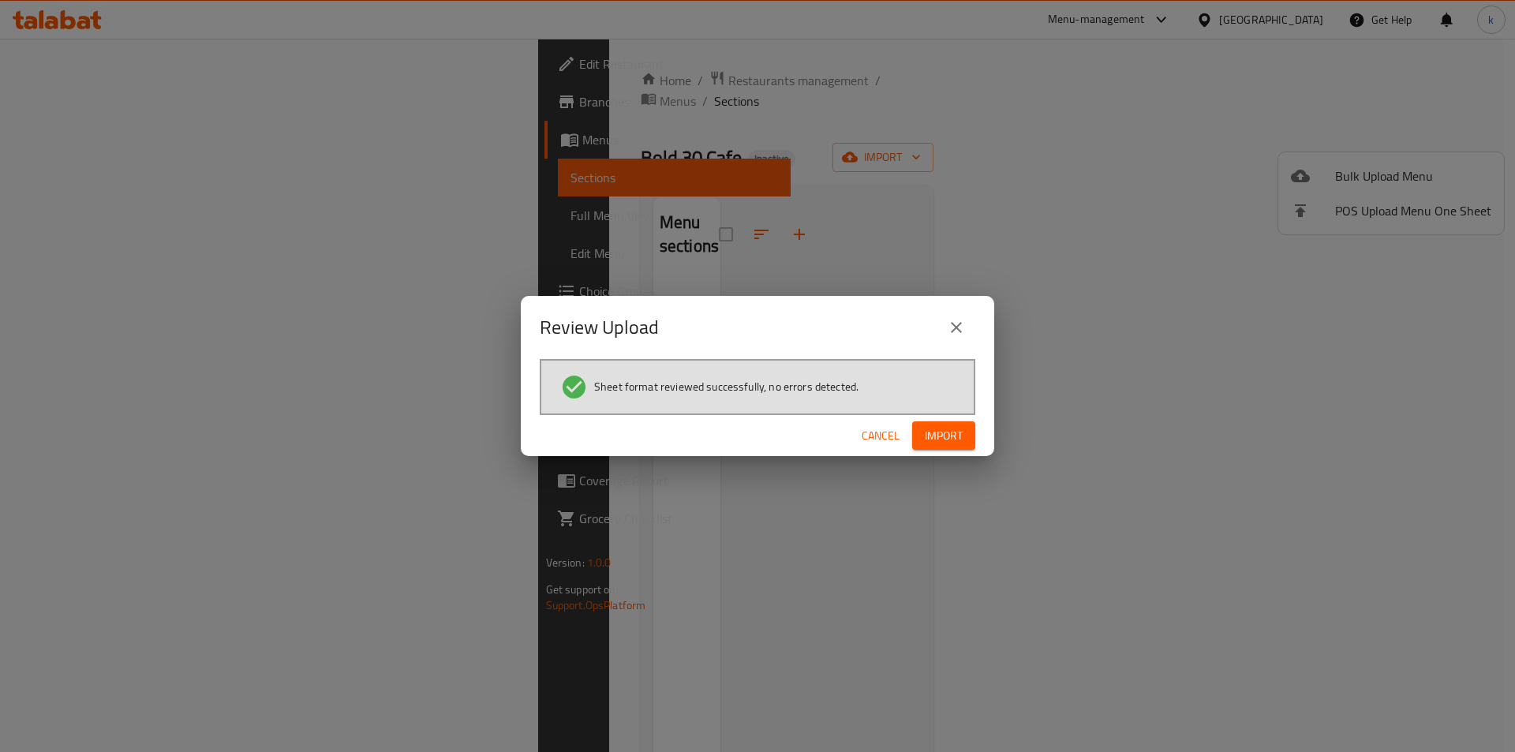
drag, startPoint x: 933, startPoint y: 432, endPoint x: 919, endPoint y: 416, distance: 21.3
click at [934, 432] on span "Import" at bounding box center [944, 436] width 38 height 20
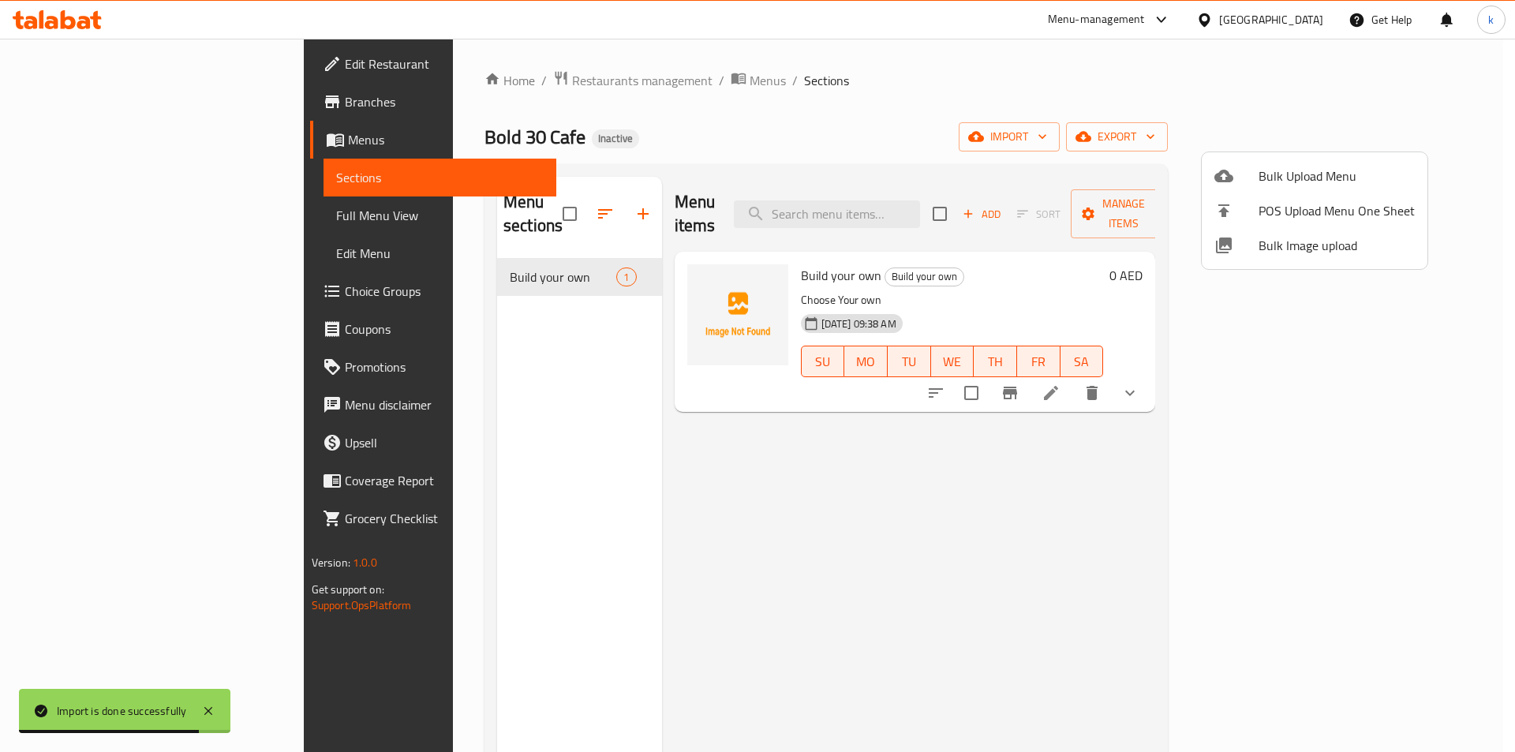
click at [83, 218] on div at bounding box center [757, 376] width 1515 height 752
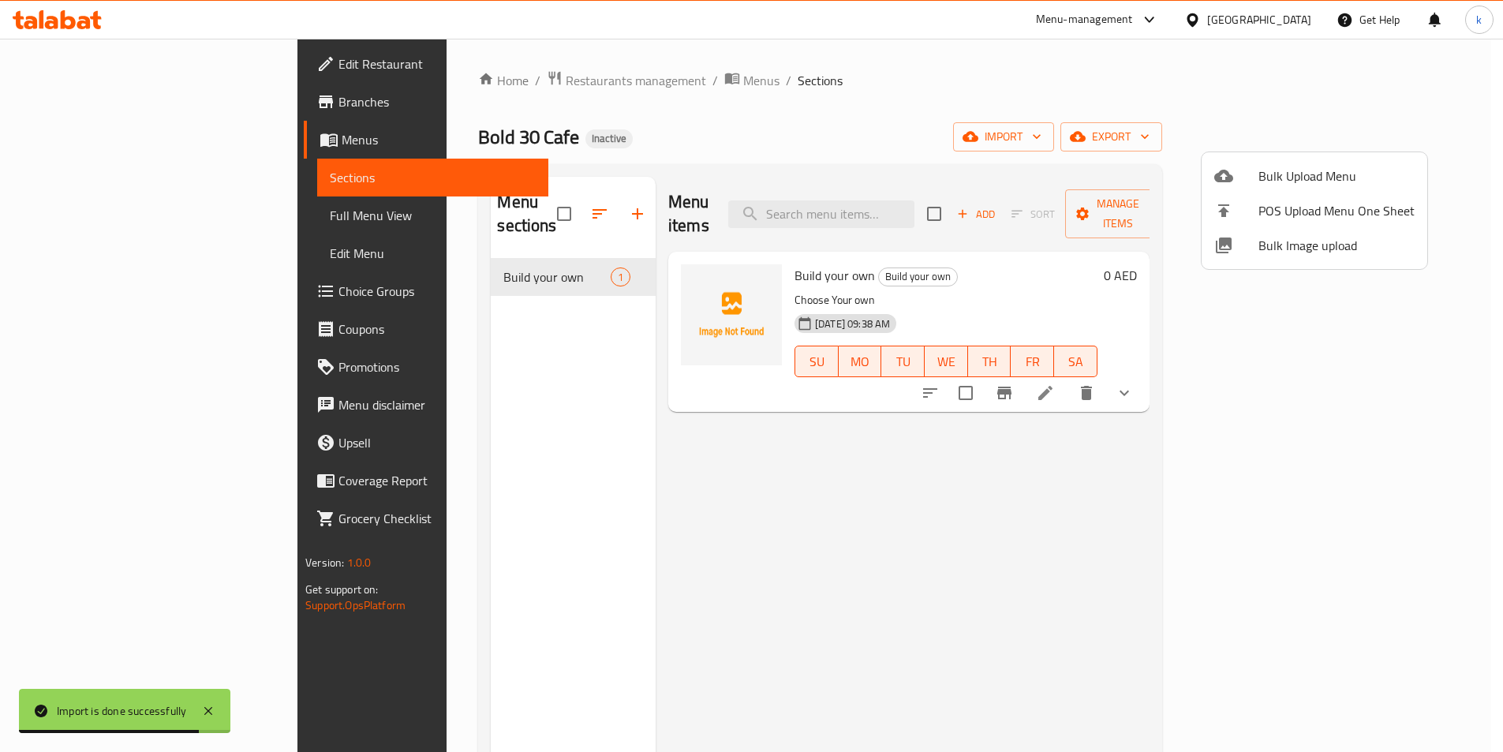
click at [330, 218] on span "Full Menu View" at bounding box center [433, 215] width 206 height 19
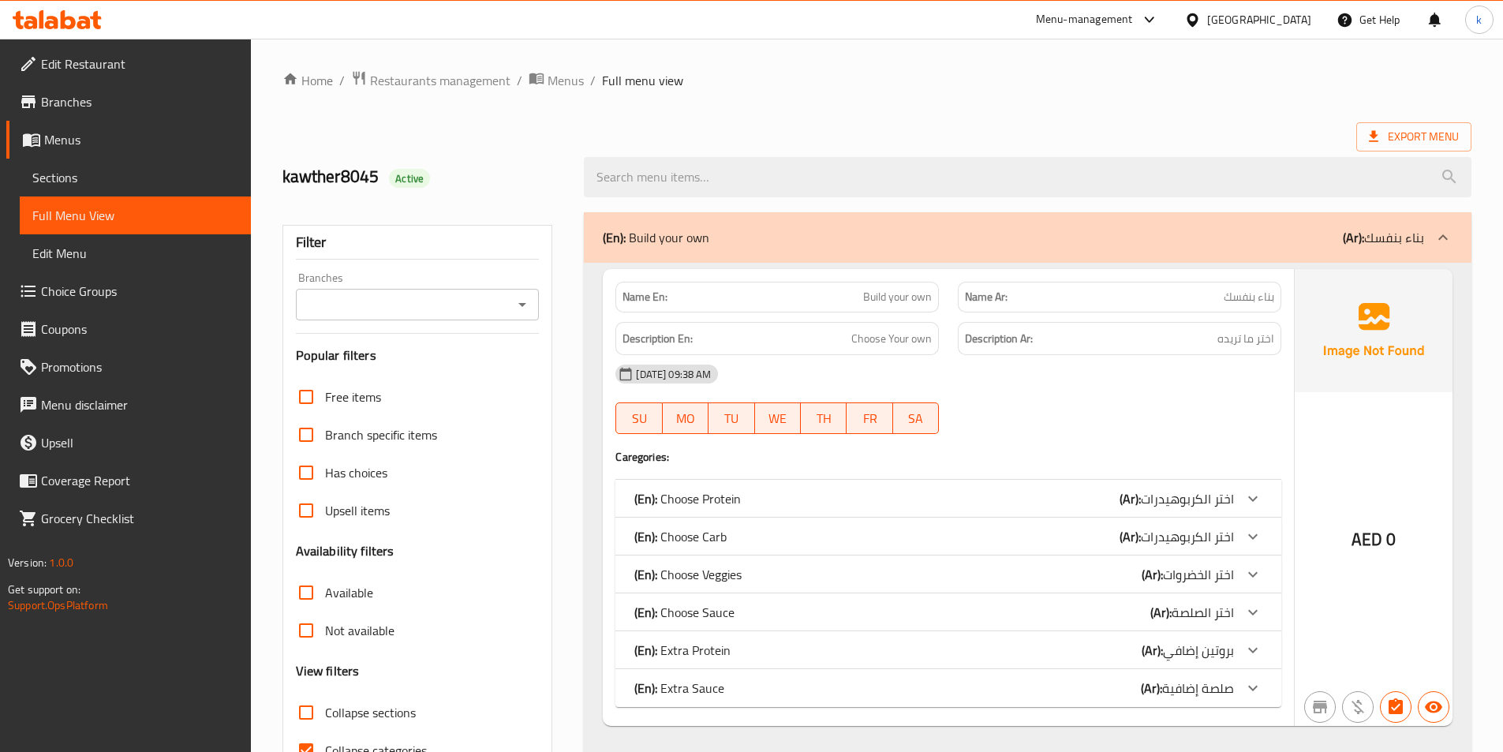
click at [366, 738] on label "Collapse categories" at bounding box center [357, 751] width 140 height 38
click at [325, 738] on input "Collapse categories" at bounding box center [306, 751] width 38 height 38
checkbox input "false"
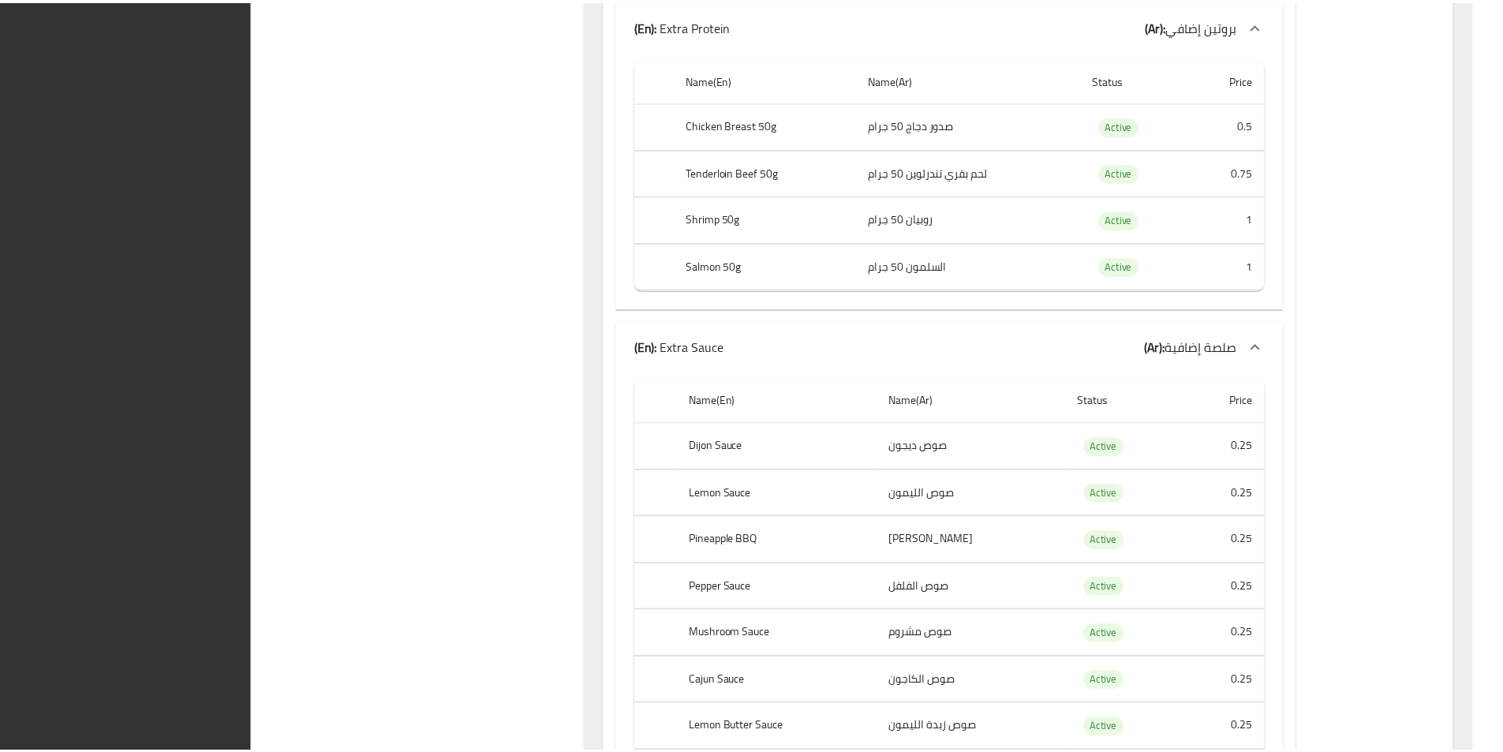
scroll to position [2522, 0]
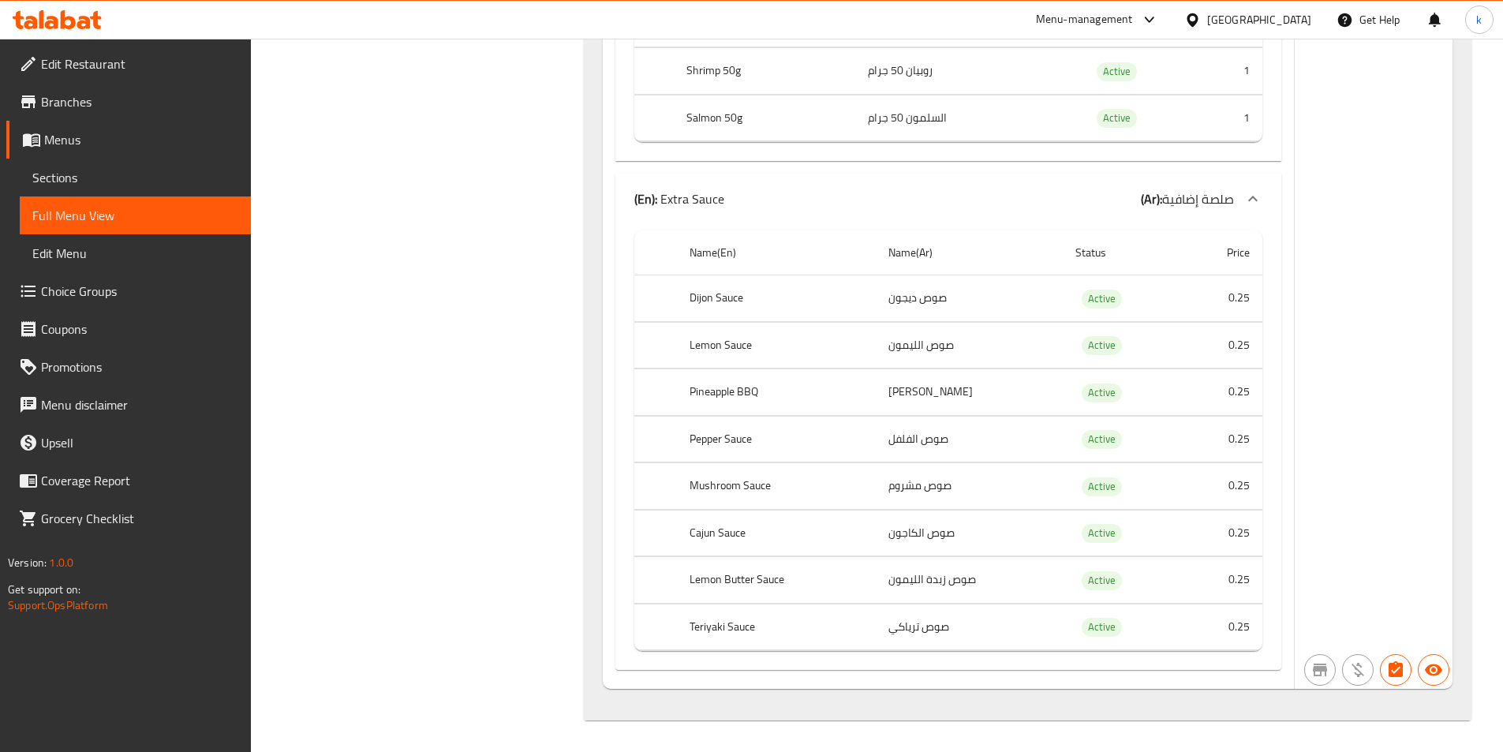
click at [66, 100] on span "Branches" at bounding box center [139, 101] width 197 height 19
